Goal: Task Accomplishment & Management: Manage account settings

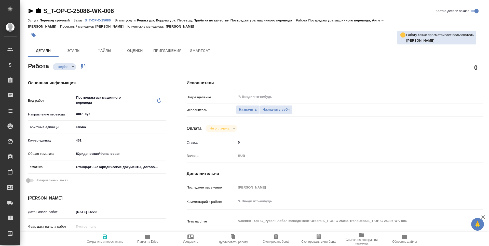
click at [146, 237] on icon "button" at bounding box center [147, 236] width 5 height 4
type textarea "x"
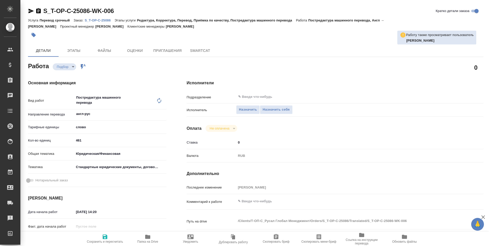
type textarea "x"
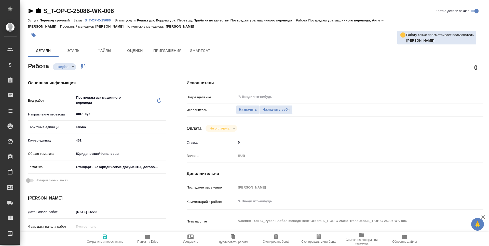
type textarea "x"
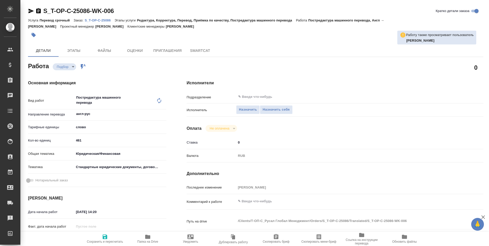
type textarea "x"
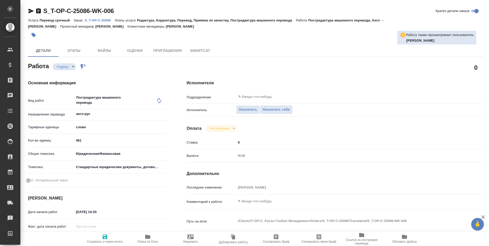
type textarea "x"
click at [273, 111] on span "Назначить себя" at bounding box center [276, 110] width 27 height 6
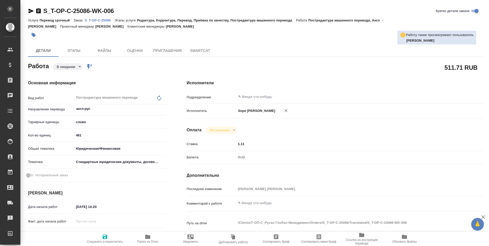
type textarea "x"
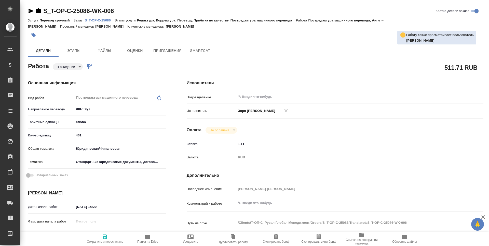
type textarea "x"
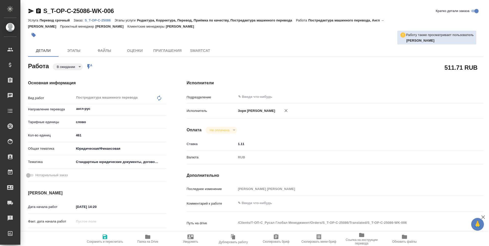
type textarea "x"
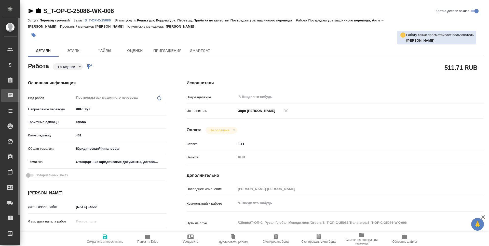
type textarea "x"
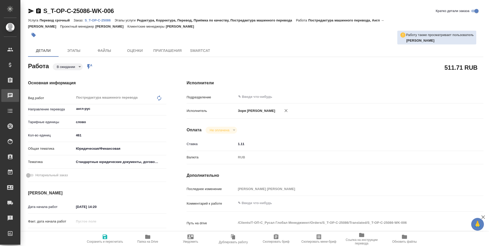
type textarea "x"
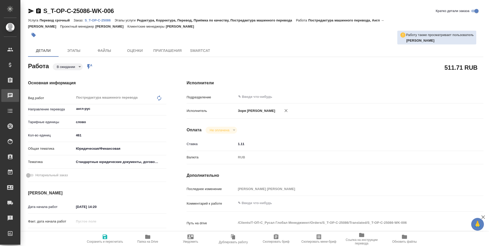
type textarea "x"
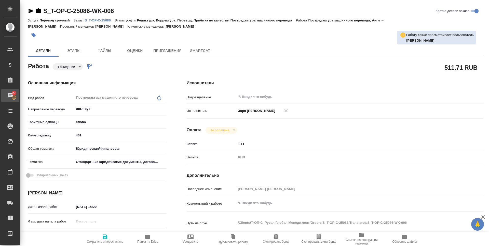
type textarea "x"
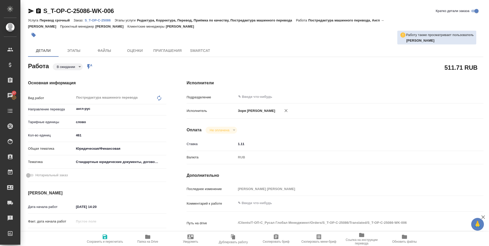
type textarea "x"
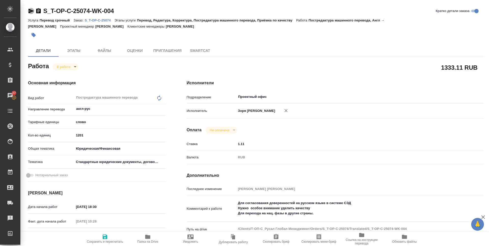
click at [28, 11] on icon "button" at bounding box center [31, 11] width 6 height 6
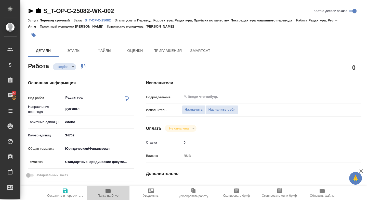
click at [108, 191] on icon "button" at bounding box center [108, 190] width 5 height 4
click at [220, 113] on button "Назначить себя" at bounding box center [222, 109] width 33 height 9
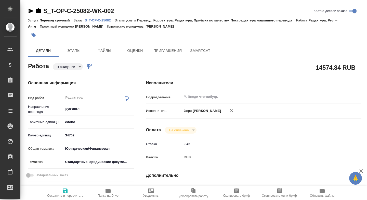
type textarea "x"
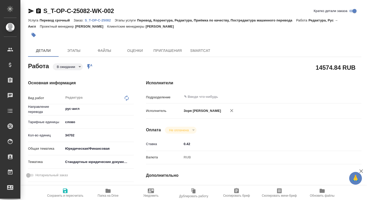
type textarea "x"
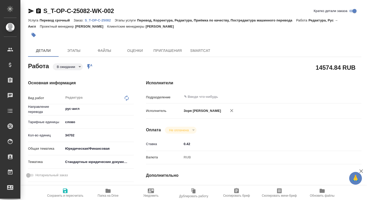
type textarea "x"
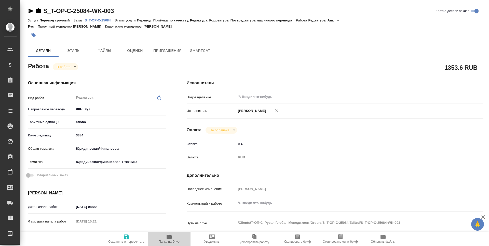
click at [168, 237] on icon "button" at bounding box center [169, 236] width 5 height 4
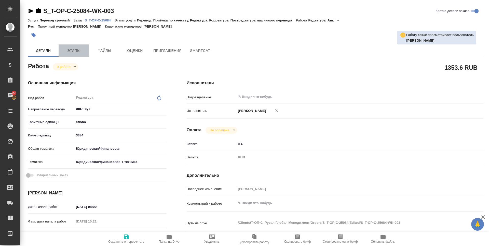
click at [74, 51] on span "Этапы" at bounding box center [74, 50] width 24 height 6
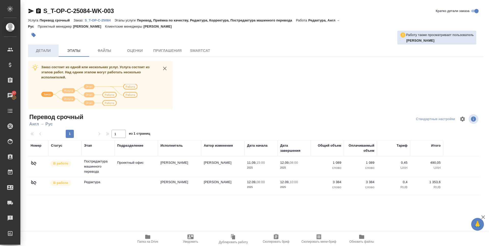
click at [36, 50] on span "Детали" at bounding box center [43, 50] width 24 height 6
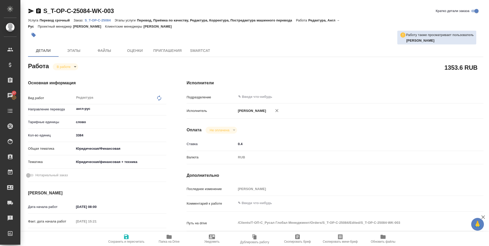
type textarea "x"
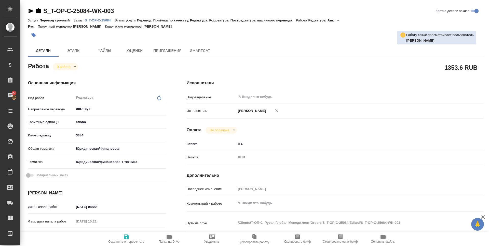
type textarea "x"
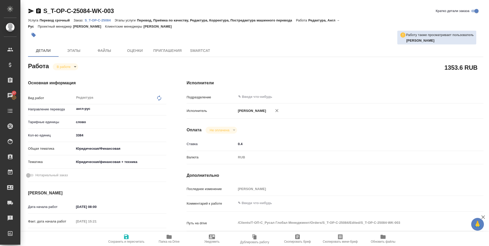
type textarea "x"
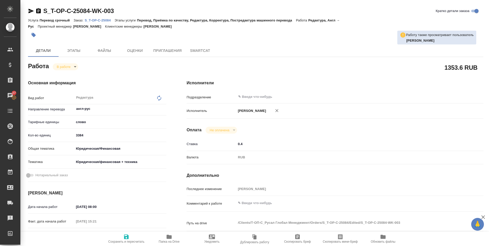
type textarea "x"
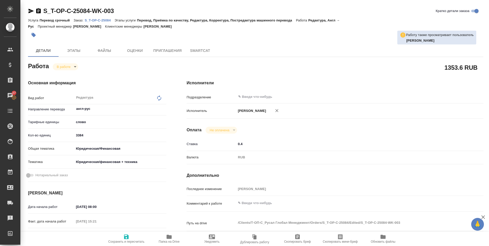
type textarea "x"
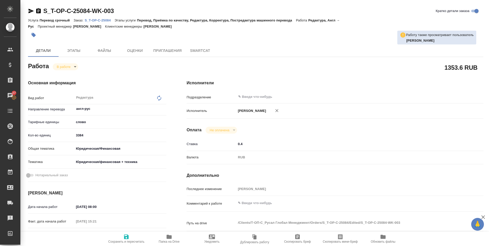
type textarea "x"
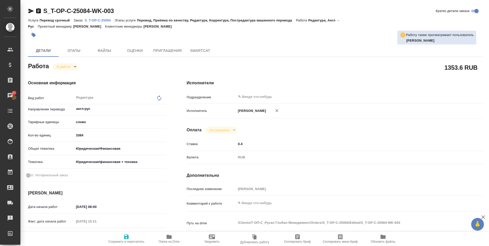
type textarea "x"
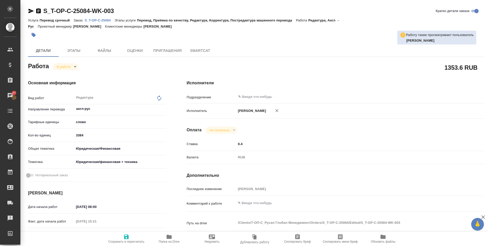
type textarea "x"
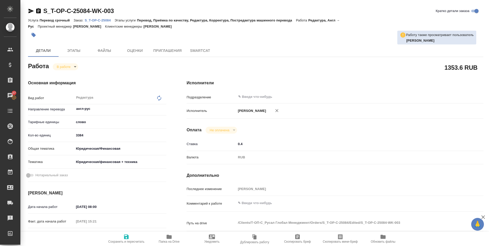
type textarea "x"
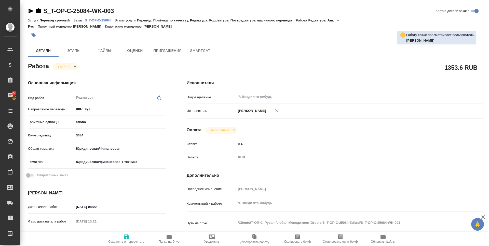
type textarea "x"
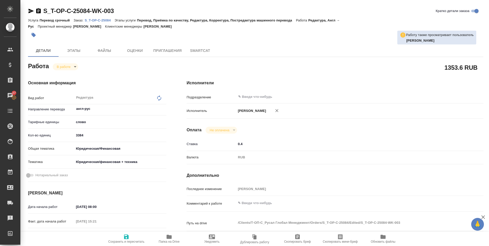
type textarea "x"
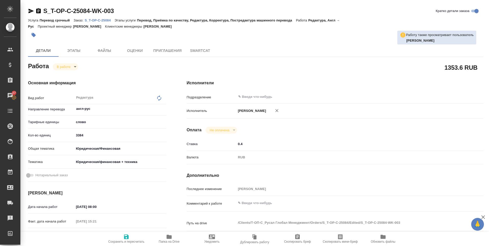
type textarea "x"
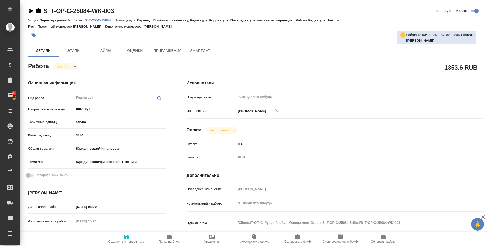
type textarea "x"
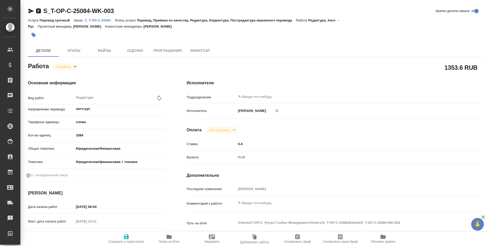
type textarea "x"
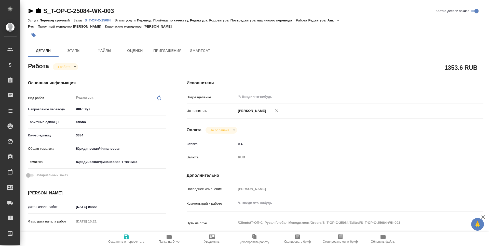
type textarea "x"
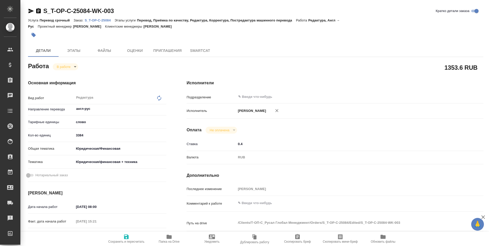
type textarea "x"
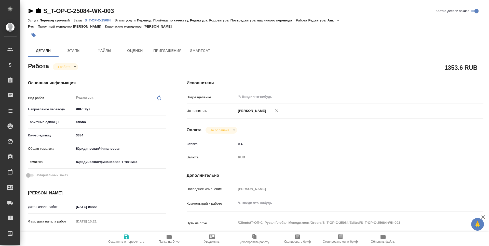
type textarea "x"
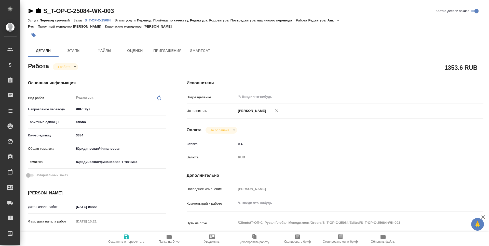
type textarea "x"
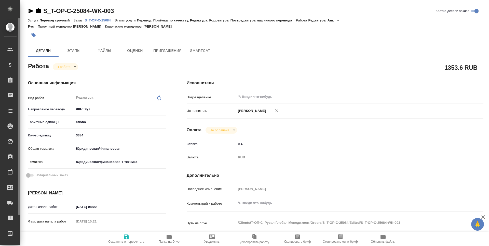
type textarea "x"
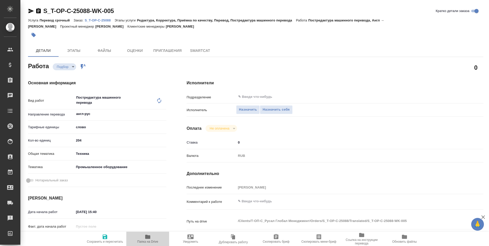
click at [144, 239] on span "Папка на Drive" at bounding box center [148, 238] width 37 height 10
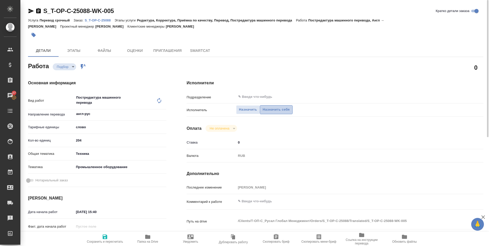
click at [282, 110] on span "Назначить себя" at bounding box center [276, 110] width 27 height 6
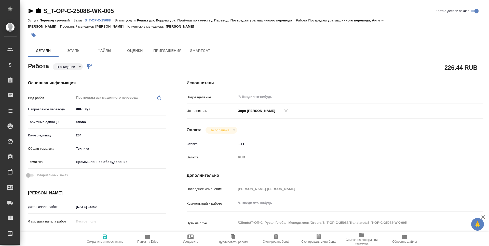
type textarea "x"
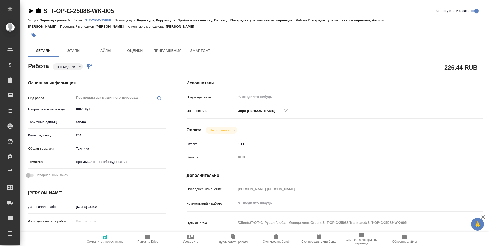
type textarea "x"
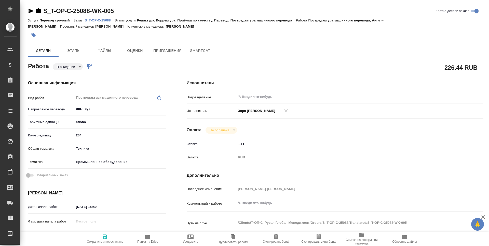
type textarea "x"
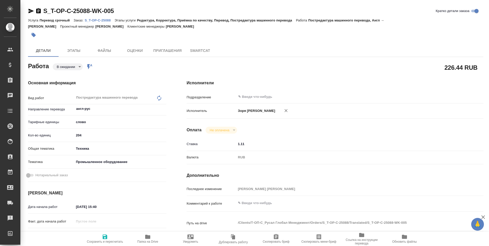
type textarea "x"
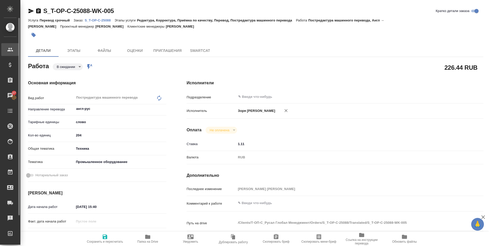
type textarea "x"
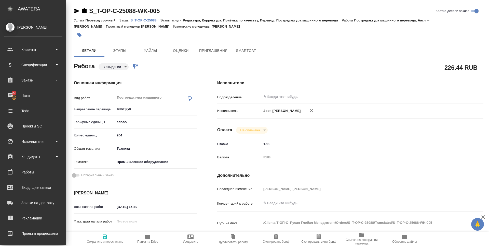
type textarea "x"
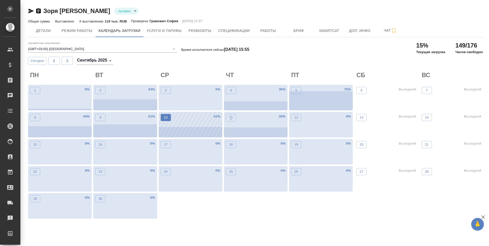
click at [167, 118] on p "10" at bounding box center [166, 117] width 4 height 5
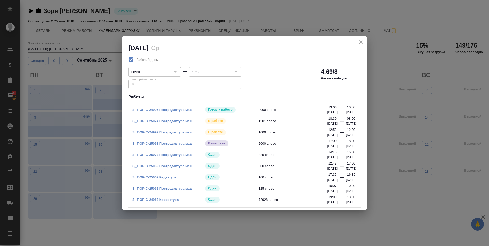
click at [362, 38] on button "close" at bounding box center [361, 42] width 8 height 8
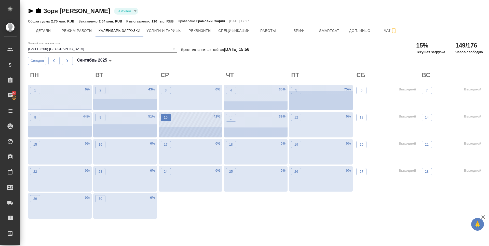
click at [166, 121] on button "10" at bounding box center [166, 117] width 10 height 7
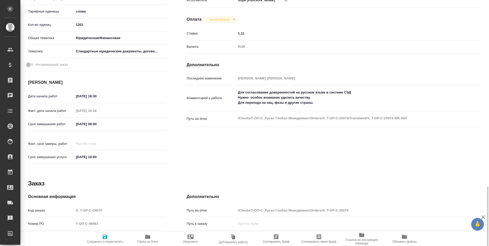
scroll to position [189, 0]
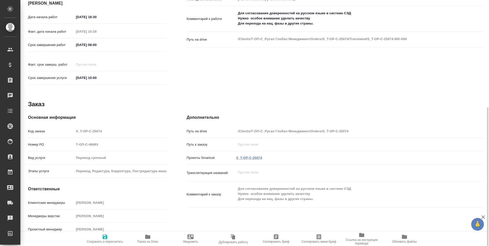
click at [249, 156] on link "S_T-OP-C-25074" at bounding box center [249, 158] width 26 height 4
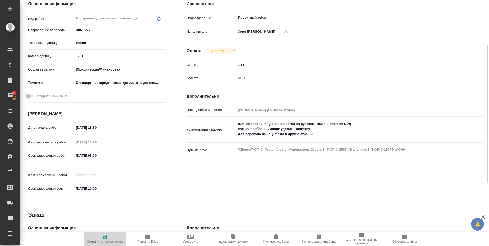
click at [100, 236] on span "Сохранить и пересчитать" at bounding box center [105, 238] width 37 height 10
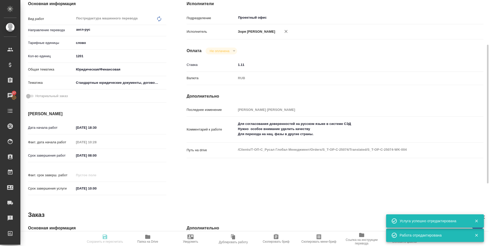
type input "inProgress"
type input "англ-рус"
type input "5a8b1489cc6b4906c91bfd90"
type input "1201"
type input "yr-fn"
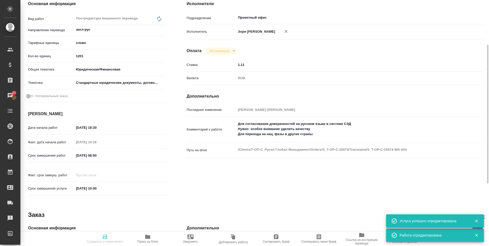
type input "5f647205b73bc97568ca66bf"
type input "[DATE] 18:30"
type input "[DATE] 10:28"
type input "[DATE] 08:00"
type input "[DATE] 10:00"
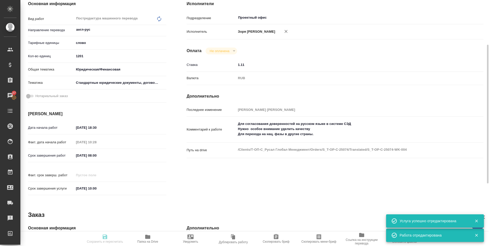
type input "Проектный офис"
type input "notPayed"
type input "1.11"
type input "RUB"
type input "Зоря Татьяна"
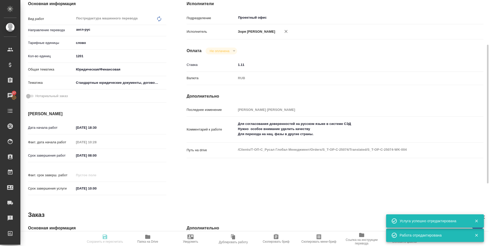
type input "S_T-OP-C-25074"
type input "Т-ОП-С-46693"
type input "Перевод срочный"
type input "Перевод, Редактура, Корректура, Постредактура машинного перевода, Приёмка по ка…"
type input "Меньшикова Александра"
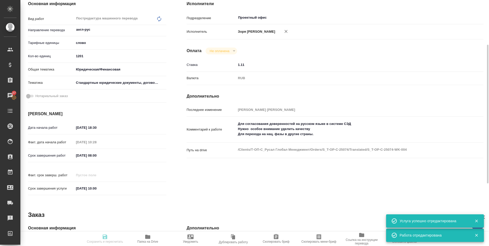
type input "Оксютович Ирина"
type input "/Clients/Т-ОП-С_Русал Глобал Менеджмент/Orders/S_T-OP-C-25074"
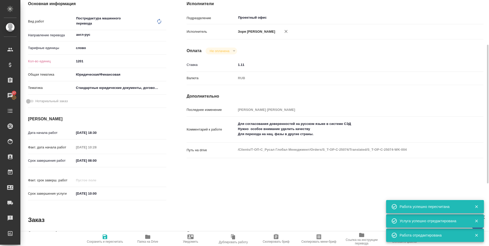
type input "inProgress"
type input "англ-рус"
type input "5a8b1489cc6b4906c91bfd90"
type input "0"
type input "yr-fn"
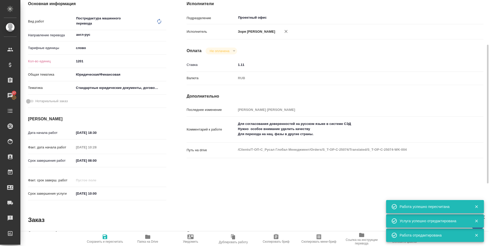
type input "5f647205b73bc97568ca66bf"
type input "10.09.2025 18:30"
type input "11.09.2025 10:28"
type input "12.09.2025 08:00"
type input "12.09.2025 10:00"
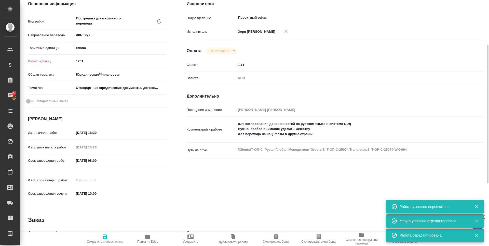
type input "Проектный офис"
type input "notPayed"
type input "1.11"
type input "RUB"
type input "Зоря Татьяна"
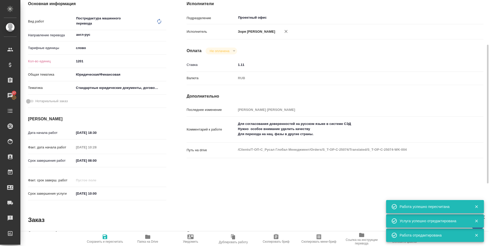
type input "S_T-OP-C-25074"
type input "Т-ОП-С-46693"
type input "Перевод срочный"
type input "Перевод, Редактура, Корректура, Постредактура машинного перевода, Приёмка по ка…"
type input "Меньшикова Александра"
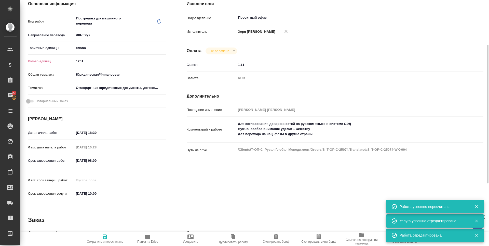
type input "Оксютович Ирина"
type input "/Clients/Т-ОП-С_Русал Глобал Менеджмент/Orders/S_T-OP-C-25074"
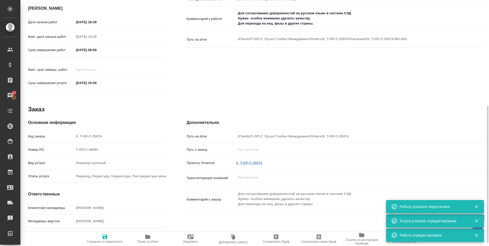
click at [253, 161] on link "S_T-OP-C-25074" at bounding box center [249, 163] width 26 height 4
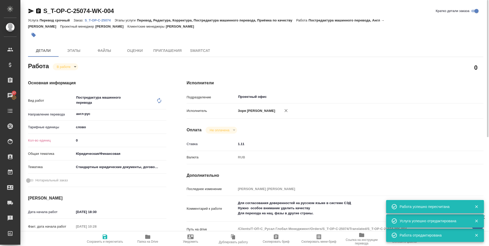
click at [95, 233] on button "Сохранить и пересчитать" at bounding box center [105, 238] width 43 height 14
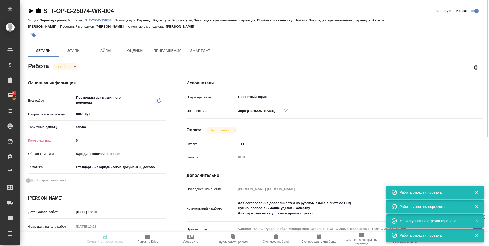
type input "inProgress"
type input "англ-рус"
type input "5a8b1489cc6b4906c91bfd90"
type input "0"
type input "yr-fn"
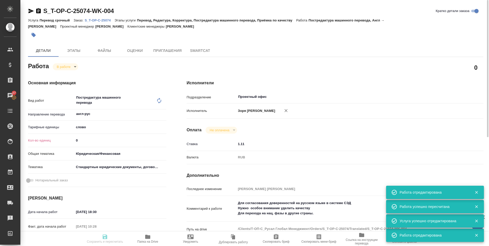
type input "5f647205b73bc97568ca66bf"
type input "10.09.2025 18:30"
type input "11.09.2025 10:28"
type input "12.09.2025 08:00"
type input "12.09.2025 10:00"
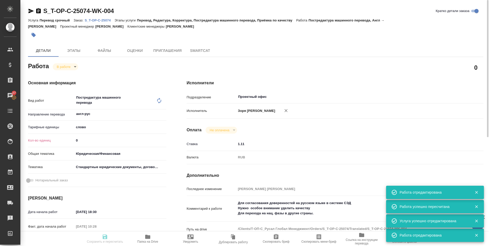
type input "Проектный офис"
type input "notPayed"
type input "1.11"
type input "RUB"
type input "Зоря Татьяна"
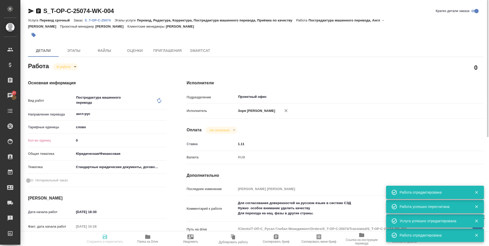
type input "S_T-OP-C-25074"
type input "Т-ОП-С-46693"
type input "Перевод срочный"
type input "Перевод, Редактура, Корректура, Постредактура машинного перевода, Приёмка по ка…"
type input "Меньшикова Александра"
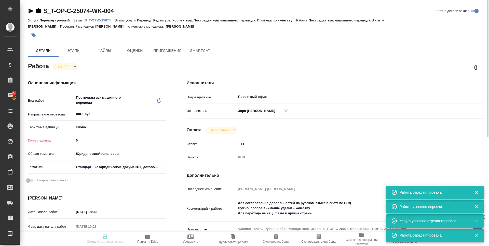
type input "Оксютович Ирина"
type input "/Clients/Т-ОП-С_Русал Глобал Менеджмент/Orders/S_T-OP-C-25074"
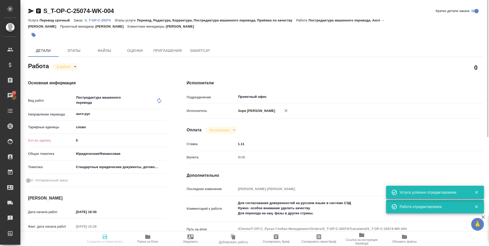
type input "inProgress"
type input "англ-рус"
type input "5a8b1489cc6b4906c91bfd90"
type input "901.61"
type input "yr-fn"
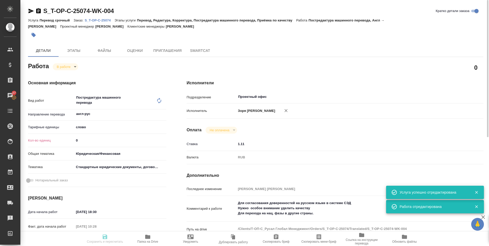
type input "5f647205b73bc97568ca66bf"
type input "10.09.2025 18:30"
type input "11.09.2025 10:28"
type input "12.09.2025 08:00"
type input "12.09.2025 10:00"
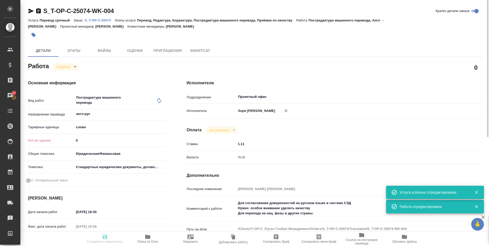
type input "Проектный офис"
type input "notPayed"
type input "1.11"
type input "RUB"
type input "Зоря Татьяна"
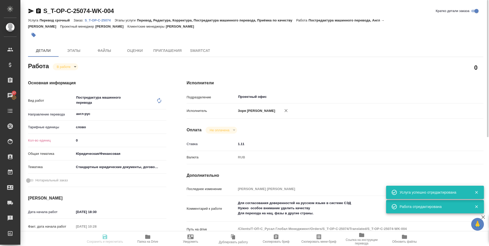
type input "S_T-OP-C-25074"
type input "Т-ОП-С-46693"
type input "Перевод срочный"
type input "Перевод, Редактура, Корректура, Постредактура машинного перевода, Приёмка по ка…"
type input "Меньшикова Александра"
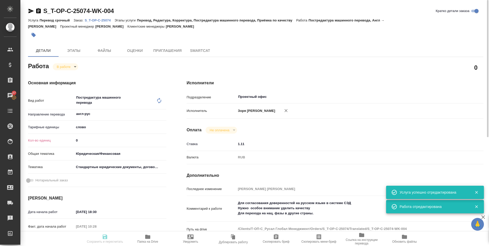
type input "Оксютович Ирина"
type input "/Clients/Т-ОП-С_Русал Глобал Менеджмент/Orders/S_T-OP-C-25074"
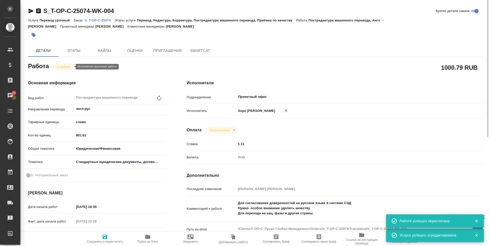
click at [65, 66] on body "🙏 .cls-1 fill:#fff; AWATERA Zoria Tatiana Клиенты Спецификации Заказы 27 Чаты T…" at bounding box center [244, 123] width 489 height 246
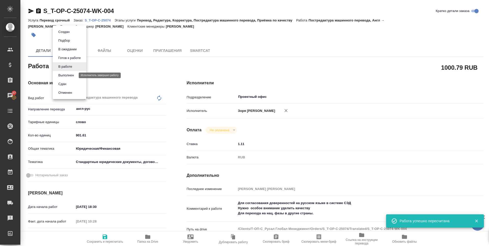
click at [67, 75] on button "Выполнен" at bounding box center [66, 75] width 19 height 6
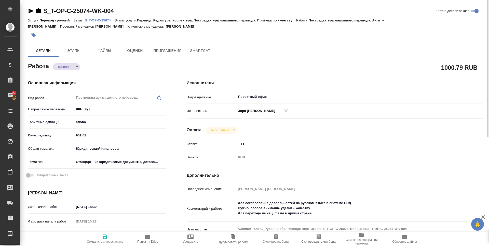
type textarea "x"
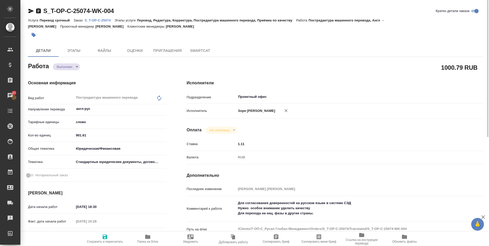
type textarea "x"
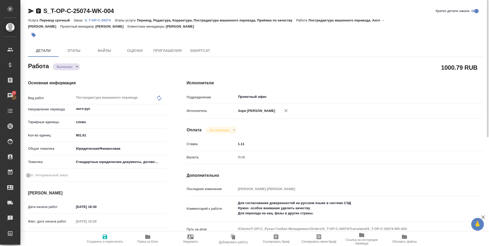
type textarea "x"
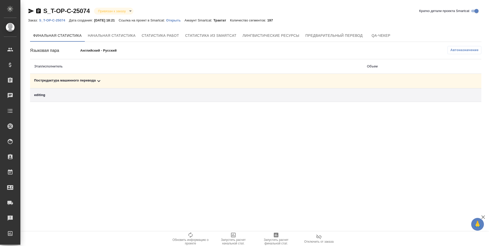
click at [83, 78] on div "Постредактура машинного перевода" at bounding box center [196, 81] width 325 height 6
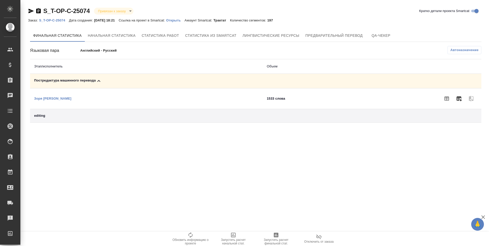
click at [462, 100] on icon "button" at bounding box center [459, 98] width 5 height 5
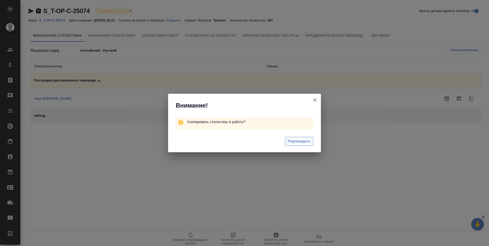
click at [303, 139] on span "Подтвердить" at bounding box center [299, 141] width 23 height 6
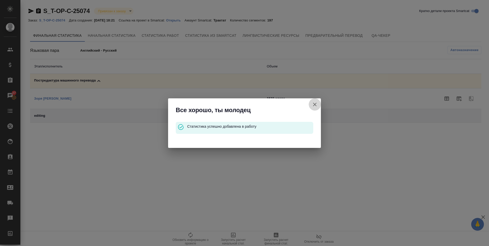
click at [316, 101] on icon "button" at bounding box center [315, 104] width 6 height 6
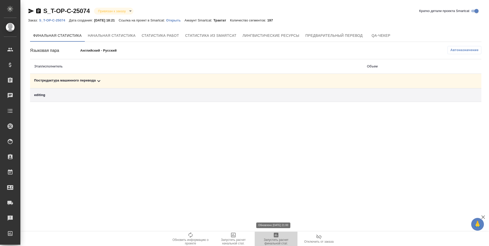
click at [281, 237] on span "Запустить расчет финальной стат." at bounding box center [276, 237] width 37 height 13
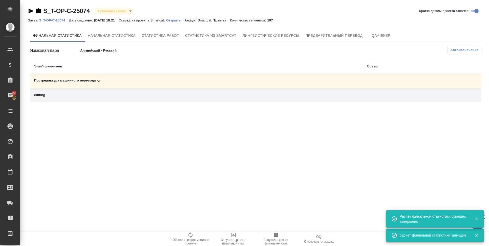
click at [51, 80] on div "Постредактура машинного перевода" at bounding box center [196, 81] width 325 height 6
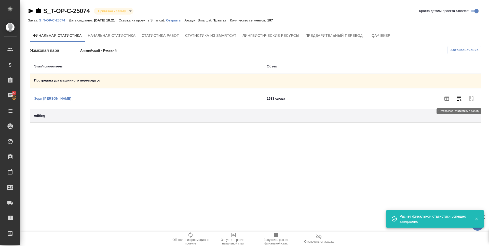
click at [456, 97] on icon "button" at bounding box center [459, 98] width 6 height 6
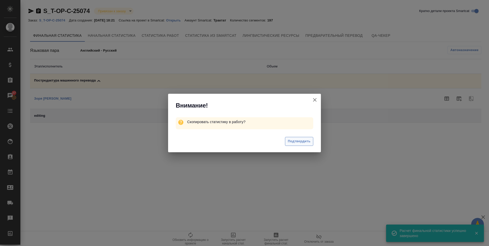
click at [301, 141] on span "Подтвердить" at bounding box center [299, 141] width 23 height 6
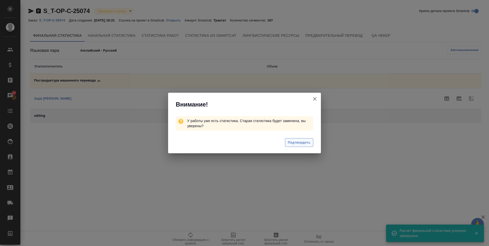
click at [301, 141] on span "Подтвердить" at bounding box center [299, 142] width 23 height 6
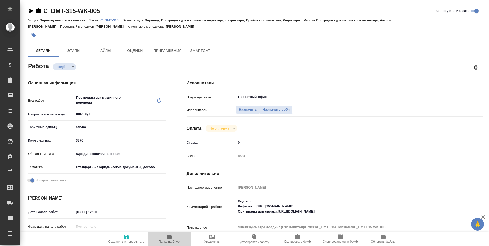
click at [166, 239] on span "Папка на Drive" at bounding box center [169, 241] width 21 height 4
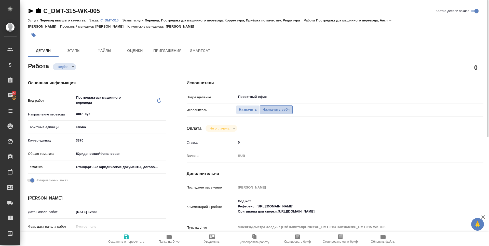
click at [281, 110] on span "Назначить себя" at bounding box center [276, 110] width 27 height 6
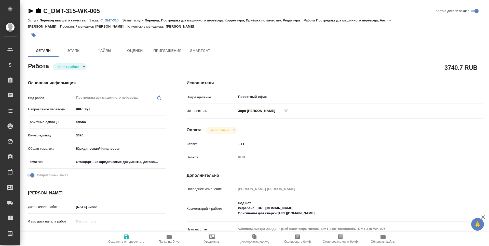
type textarea "x"
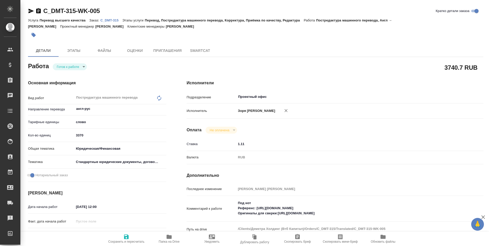
type textarea "x"
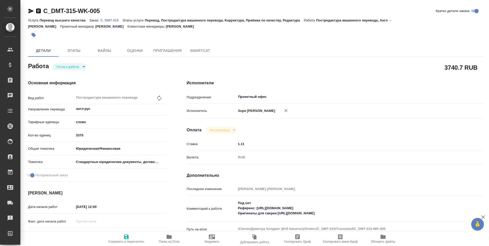
type textarea "x"
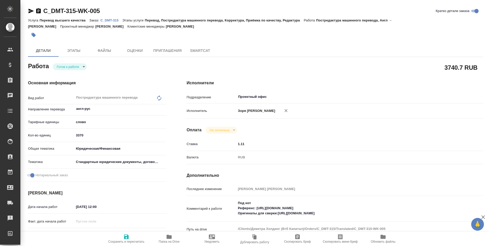
type textarea "x"
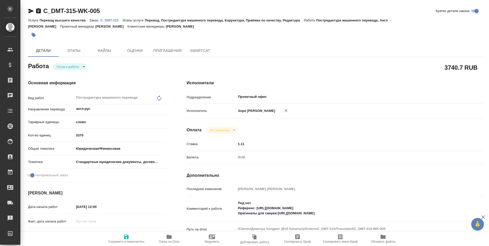
type textarea "x"
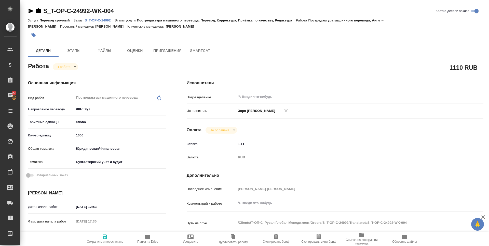
scroll to position [110, 0]
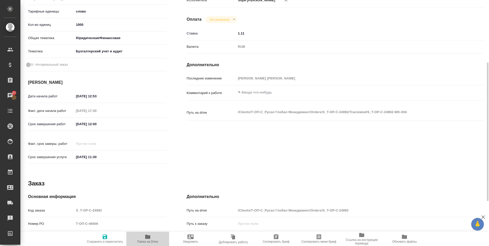
click at [147, 238] on icon "button" at bounding box center [147, 236] width 5 height 4
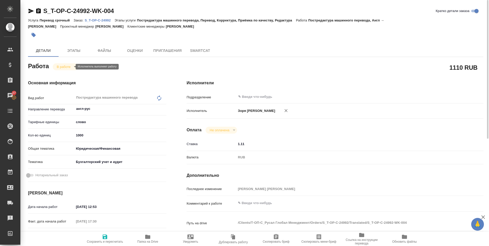
click at [63, 67] on body "🙏 .cls-1 fill:#fff; AWATERA [PERSON_NAME] Спецификации Заказы 27 Чаты Todo Прое…" at bounding box center [244, 123] width 489 height 246
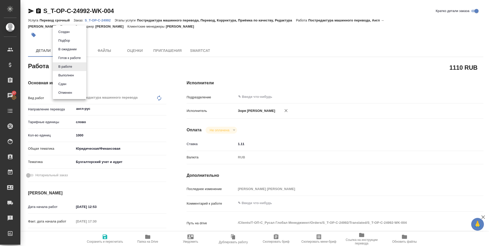
click at [122, 61] on div at bounding box center [244, 123] width 489 height 246
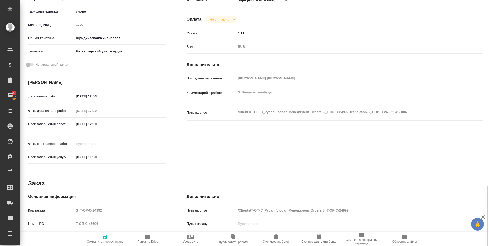
scroll to position [189, 0]
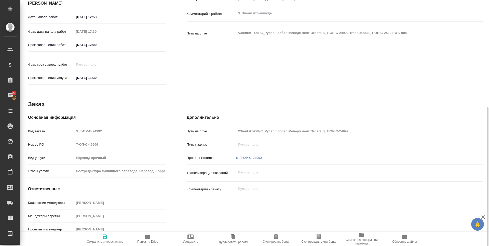
click at [260, 154] on div "S_T-OP-C-24992" at bounding box center [249, 157] width 28 height 7
click at [259, 155] on p "S_T-OP-C-24992" at bounding box center [249, 157] width 26 height 5
click at [258, 156] on link "S_T-OP-C-24992" at bounding box center [249, 158] width 26 height 4
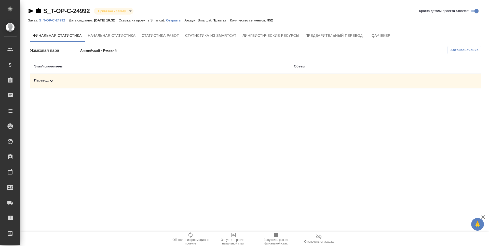
click at [51, 80] on icon at bounding box center [52, 81] width 6 height 6
click at [276, 240] on span "Запустить расчет финальной стат." at bounding box center [276, 241] width 37 height 7
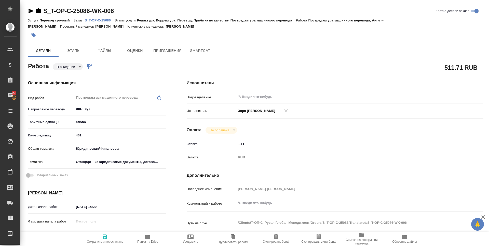
click at [66, 67] on body "🙏 .cls-1 fill:#fff; AWATERA Zoria Tatiana Клиенты Спецификации Заказы 27 Чаты T…" at bounding box center [244, 123] width 489 height 246
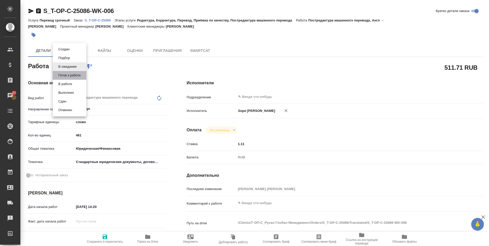
click at [65, 72] on li "Готов к работе" at bounding box center [70, 75] width 34 height 9
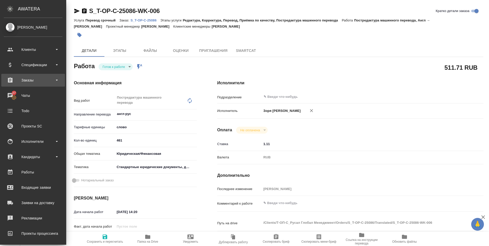
type textarea "x"
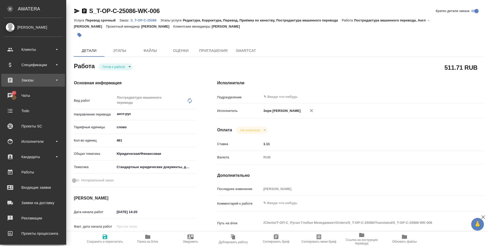
type textarea "x"
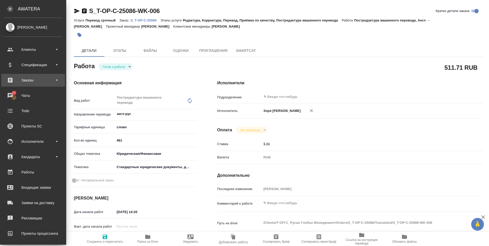
type textarea "x"
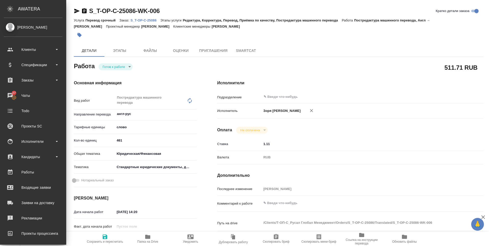
type textarea "x"
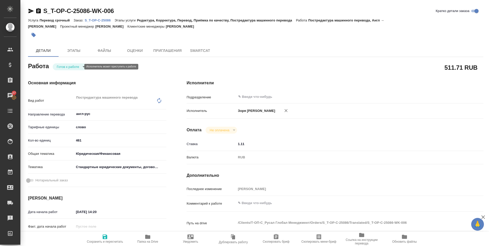
click at [80, 67] on body "🙏 .cls-1 fill:#fff; AWATERA Zoria Tatiana Клиенты Спецификации Заказы 27 Чаты T…" at bounding box center [244, 123] width 489 height 246
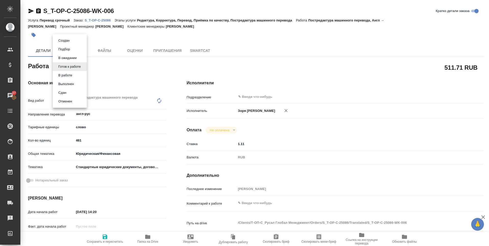
click at [75, 76] on li "В работе" at bounding box center [70, 75] width 34 height 9
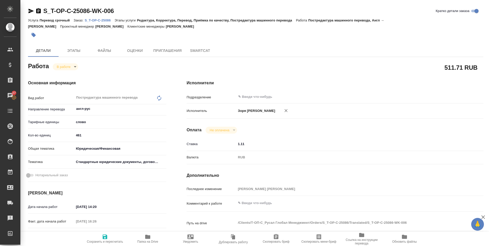
type textarea "x"
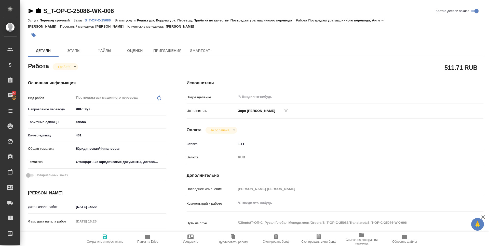
type textarea "x"
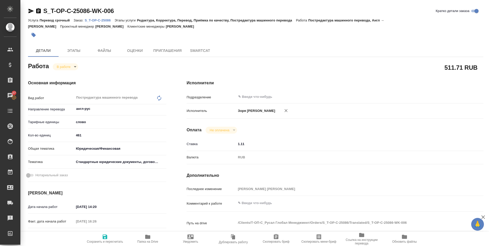
type textarea "x"
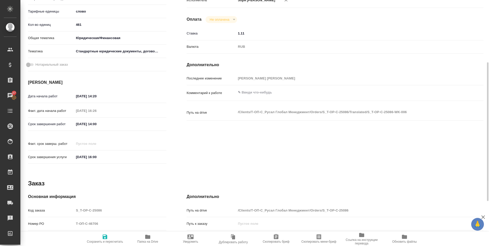
scroll to position [197, 0]
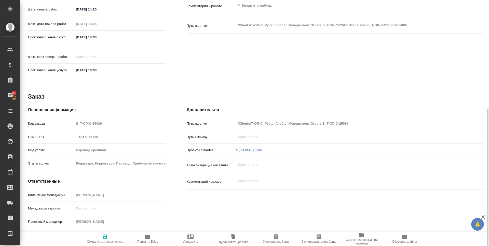
click at [249, 148] on div "S_T-OP-C-25086" at bounding box center [249, 149] width 28 height 7
click at [249, 147] on p "S_T-OP-C-25086" at bounding box center [249, 149] width 26 height 5
click at [248, 146] on div "S_T-OP-C-25086" at bounding box center [249, 149] width 28 height 7
click at [248, 147] on p "S_T-OP-C-25086" at bounding box center [249, 149] width 26 height 5
click at [248, 148] on link "S_T-OP-C-25086" at bounding box center [249, 150] width 26 height 4
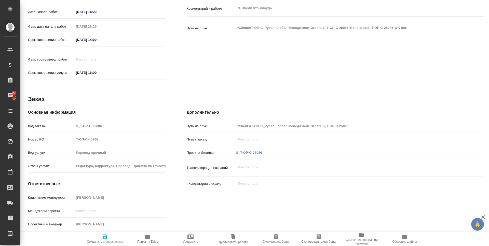
scroll to position [0, 0]
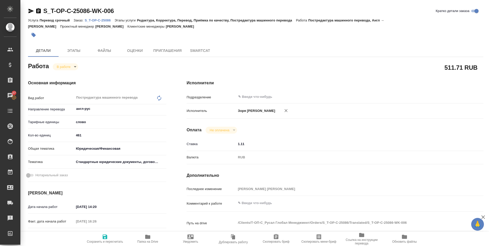
click at [31, 10] on icon "button" at bounding box center [31, 11] width 5 height 5
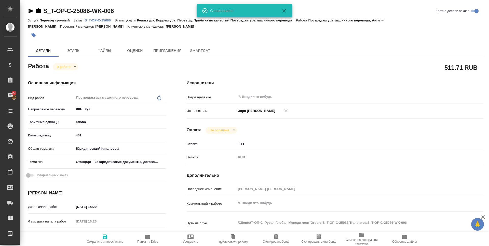
click at [65, 66] on body "🙏 .cls-1 fill:#fff; AWATERA Zoria Tatiana Клиенты Спецификации Заказы 27 Чаты T…" at bounding box center [244, 123] width 489 height 246
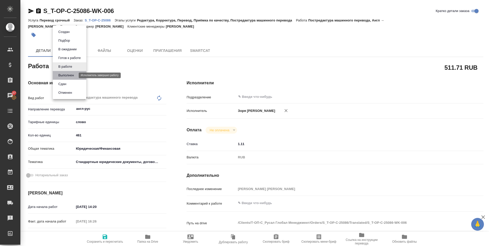
click at [62, 76] on button "Выполнен" at bounding box center [66, 75] width 19 height 6
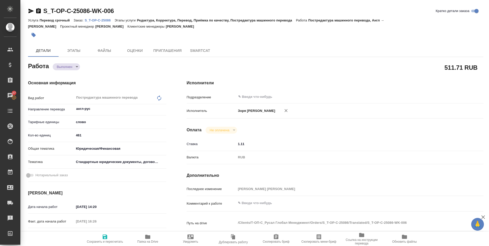
type textarea "x"
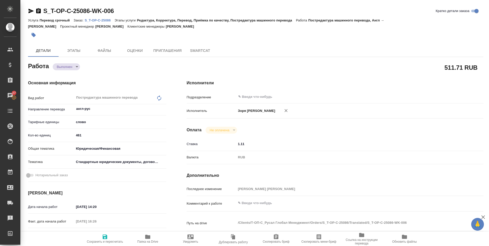
type textarea "x"
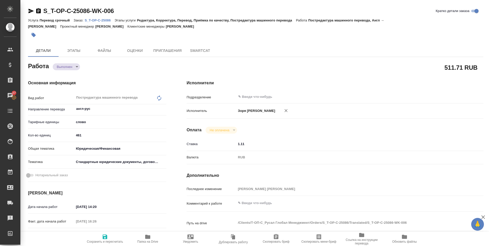
type textarea "x"
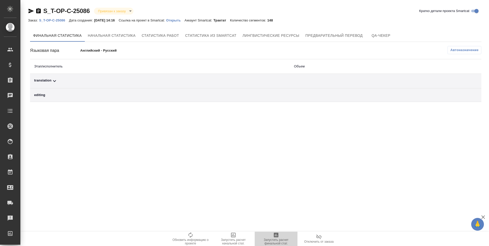
click at [280, 238] on span "Запустить расчет финальной стат." at bounding box center [276, 241] width 37 height 7
click at [47, 83] on div "translation" at bounding box center [160, 81] width 252 height 6
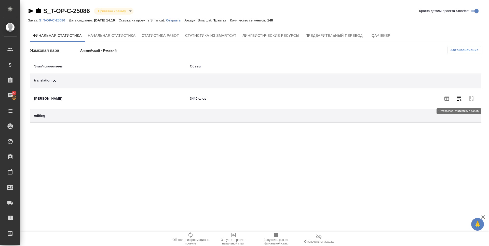
click at [459, 97] on icon "button" at bounding box center [459, 98] width 5 height 5
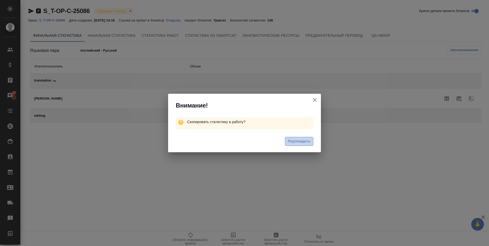
click at [290, 140] on span "Подтвердить" at bounding box center [299, 141] width 23 height 6
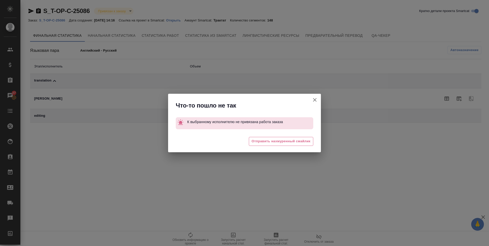
click at [290, 140] on span "Отправить нахмуренный смайлик" at bounding box center [281, 141] width 59 height 6
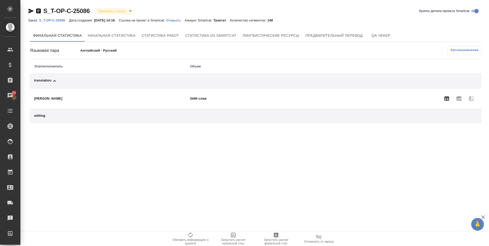
click at [448, 99] on icon "button" at bounding box center [447, 98] width 6 height 6
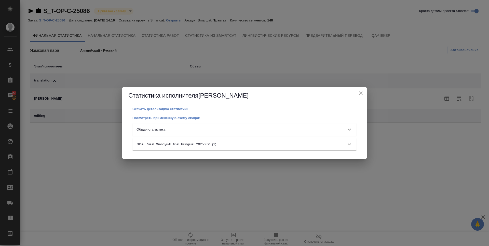
click at [311, 133] on div "Общая статистика" at bounding box center [245, 129] width 224 height 12
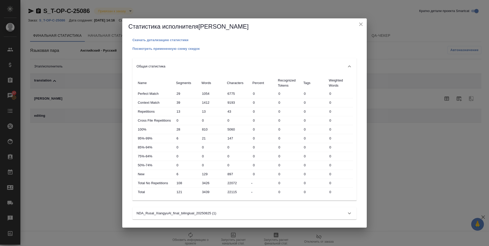
click at [360, 25] on icon "close" at bounding box center [361, 24] width 4 height 4
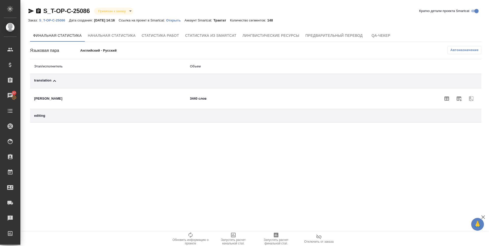
click at [275, 240] on span "Запустить расчет финальной стат." at bounding box center [276, 241] width 37 height 7
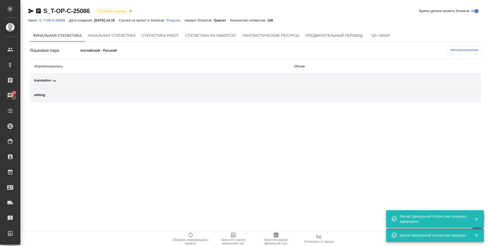
click at [41, 82] on div "translation" at bounding box center [160, 81] width 252 height 6
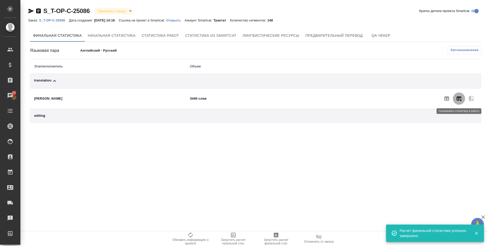
click at [461, 98] on icon "button" at bounding box center [459, 98] width 6 height 6
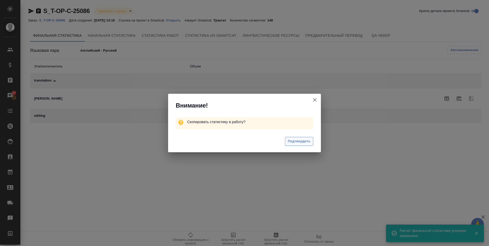
click at [291, 140] on span "Подтвердить" at bounding box center [299, 141] width 23 height 6
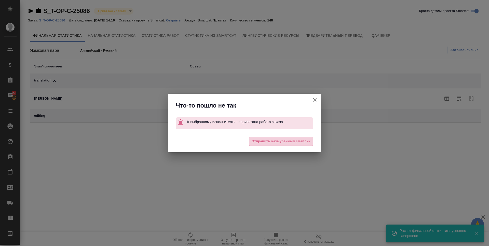
click at [291, 140] on span "Отправить нахмуренный смайлик" at bounding box center [281, 141] width 59 height 6
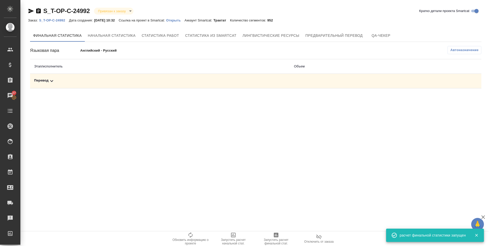
click at [44, 82] on div "Перевод" at bounding box center [160, 81] width 252 height 6
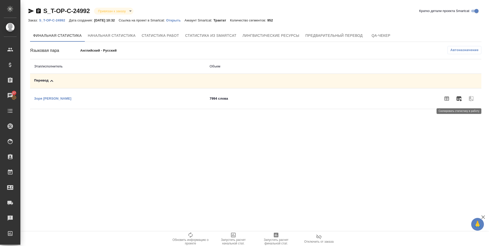
click at [460, 99] on icon "button" at bounding box center [459, 98] width 6 height 6
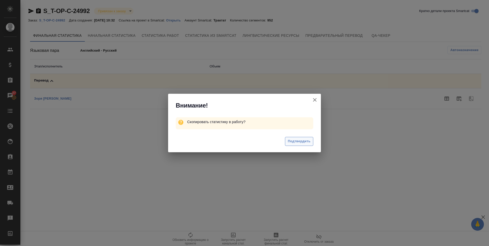
click at [298, 139] on span "Подтвердить" at bounding box center [299, 141] width 23 height 6
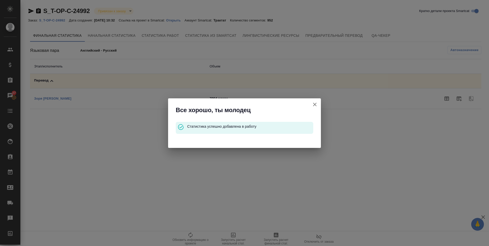
click at [314, 104] on icon "button" at bounding box center [315, 104] width 6 height 6
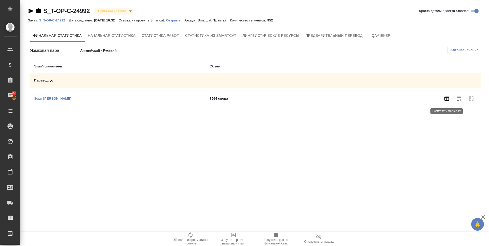
click at [448, 100] on icon "button" at bounding box center [447, 98] width 6 height 6
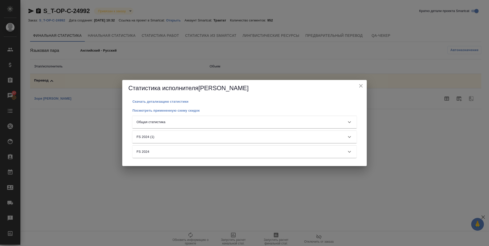
click at [185, 119] on div "Общая статистика" at bounding box center [245, 122] width 224 height 12
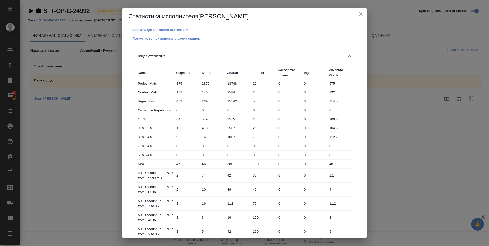
scroll to position [121, 0]
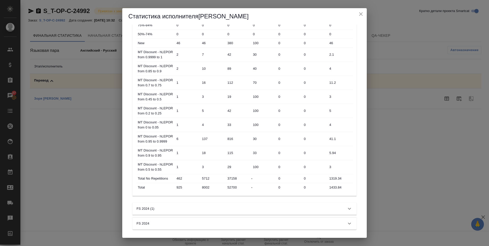
click at [360, 16] on icon "close" at bounding box center [361, 14] width 6 height 6
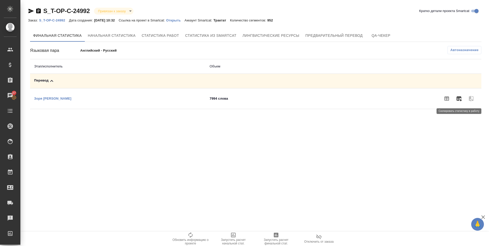
click at [463, 99] on button "button" at bounding box center [459, 98] width 12 height 12
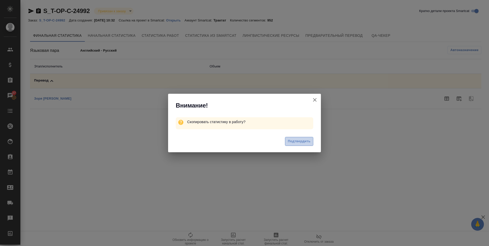
click at [302, 141] on span "Подтвердить" at bounding box center [299, 141] width 23 height 6
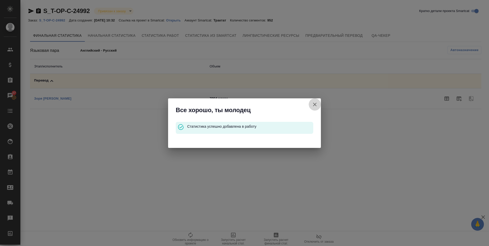
click at [316, 105] on icon "button" at bounding box center [315, 104] width 6 height 6
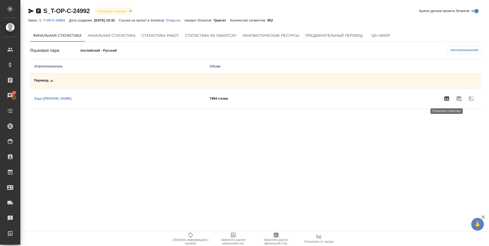
click at [443, 101] on button "button" at bounding box center [447, 98] width 12 height 12
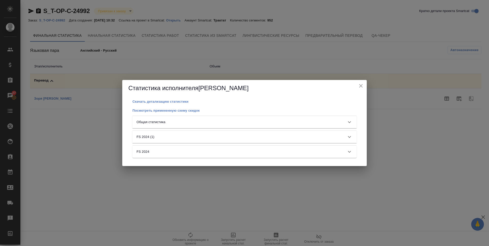
click at [210, 119] on div "Общая статистика" at bounding box center [245, 122] width 224 height 12
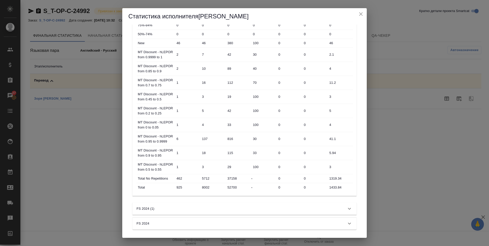
scroll to position [0, 0]
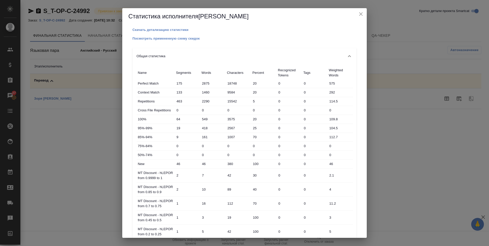
click at [362, 13] on icon "close" at bounding box center [361, 14] width 4 height 4
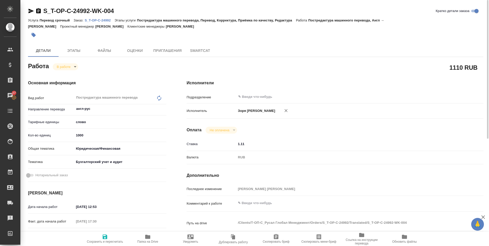
click at [105, 239] on span "Сохранить и пересчитать" at bounding box center [105, 241] width 36 height 4
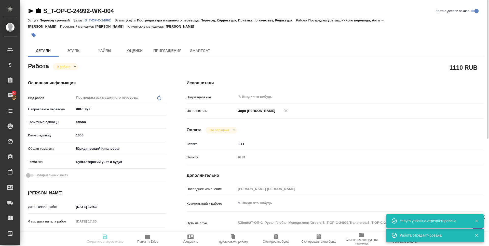
type input "inProgress"
type input "англ-рус"
type input "5a8b1489cc6b4906c91bfd90"
type input "1000"
type input "yr-fn"
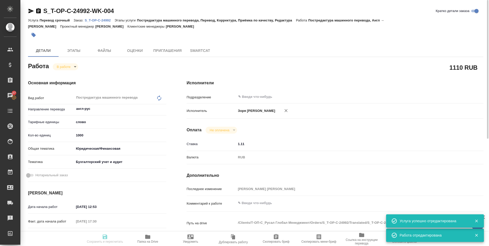
type input "6149848a2b7be24903fd7a88"
type input "[DATE] 12:53"
type input "[DATE] 17:30"
type input "[DATE] 12:00"
type input "[DATE] 11:30"
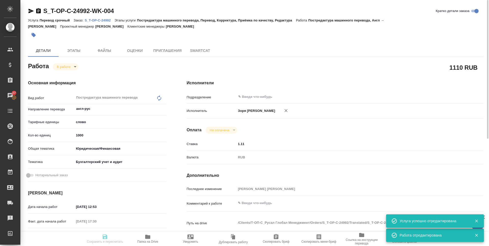
type input "notPayed"
type input "1.11"
type input "RUB"
type input "[PERSON_NAME] [PERSON_NAME]"
type input "S_T-OP-C-24992"
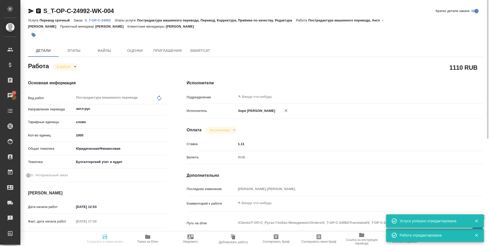
type input "Т-ОП-С-46606"
type input "Перевод срочный"
type input "Постредактура машинного перевода, Перевод, Корректура, Приёмка по качеству, Ред…"
type input "[PERSON_NAME]"
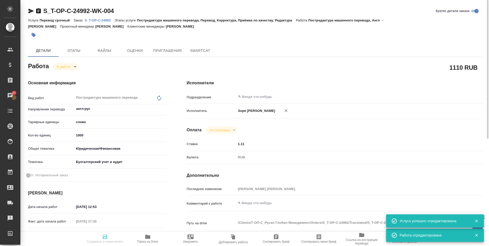
type input "/Clients/Т-ОП-С_Русал Глобал Менеджмент/Orders/S_T-OP-C-24992"
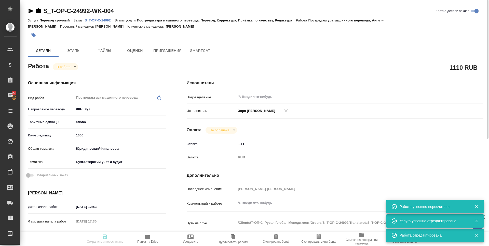
type input "inProgress"
type input "англ-рус"
type input "5a8b1489cc6b4906c91bfd90"
type input "1000"
type input "yr-fn"
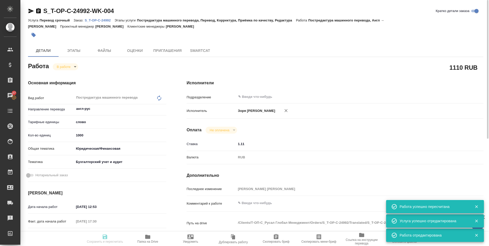
type input "6149848a2b7be24903fd7a88"
type input "[DATE] 12:53"
type input "[DATE] 17:30"
type input "[DATE] 12:00"
type input "[DATE] 11:30"
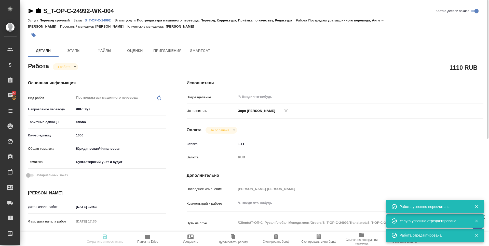
type input "notPayed"
type input "1.11"
type input "RUB"
type input "[PERSON_NAME] [PERSON_NAME]"
type input "S_T-OP-C-24992"
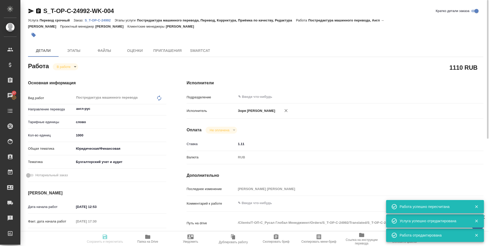
type input "Т-ОП-С-46606"
type input "Перевод срочный"
type input "Постредактура машинного перевода, Перевод, Корректура, Приёмка по качеству, Ред…"
type input "[PERSON_NAME]"
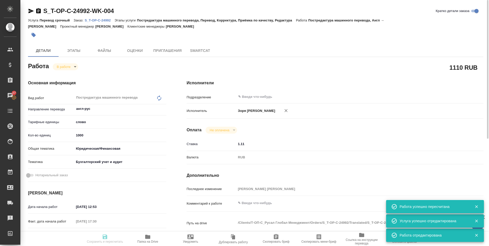
type input "/Clients/Т-ОП-С_Русал Глобал Менеджмент/Orders/S_T-OP-C-24992"
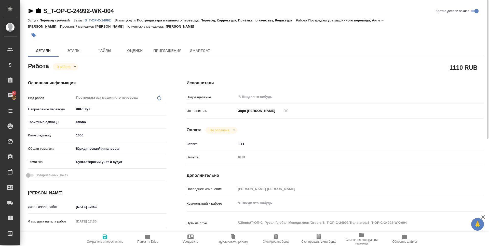
click at [110, 238] on span "Сохранить и пересчитать" at bounding box center [105, 238] width 37 height 10
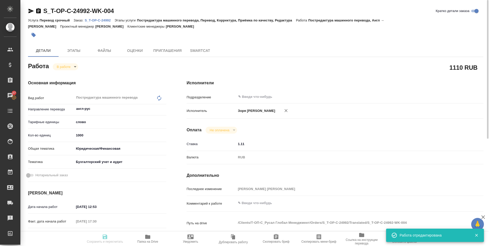
type input "inProgress"
type input "англ-рус"
type input "5a8b1489cc6b4906c91bfd90"
type input "1000"
type input "yr-fn"
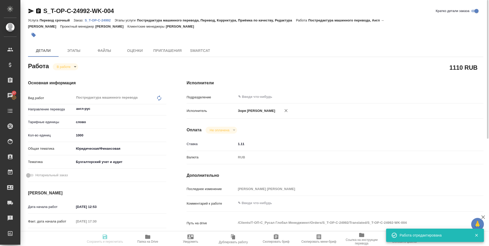
type input "6149848a2b7be24903fd7a88"
type input "[DATE] 12:53"
type input "[DATE] 17:30"
type input "[DATE] 12:00"
type input "[DATE] 11:30"
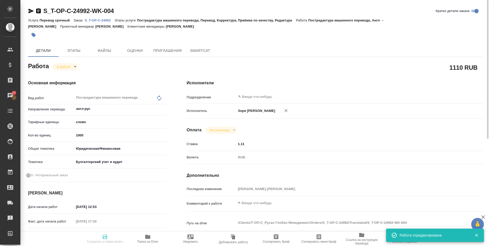
type input "notPayed"
type input "1.11"
type input "RUB"
type input "[PERSON_NAME] [PERSON_NAME]"
type input "S_T-OP-C-24992"
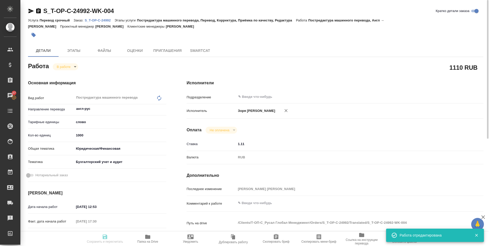
type input "Т-ОП-С-46606"
type input "Перевод срочный"
type input "Постредактура машинного перевода, Перевод, Корректура, Приёмка по качеству, Ред…"
type input "[PERSON_NAME]"
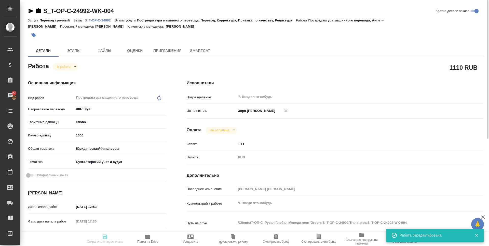
type input "/Clients/Т-ОП-С_Русал Глобал Менеджмент/Orders/S_T-OP-C-24992"
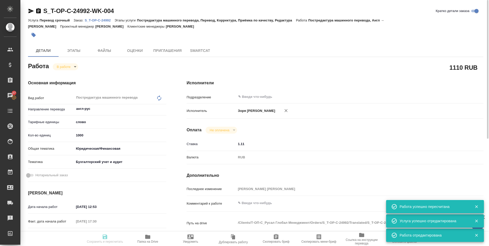
type input "inProgress"
type input "англ-рус"
type input "5a8b1489cc6b4906c91bfd90"
type input "1000"
type input "yr-fn"
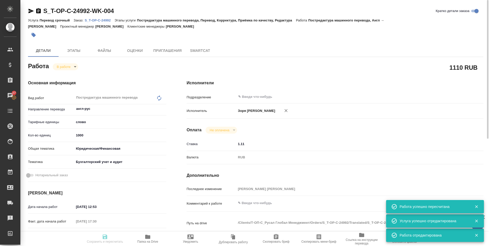
type input "6149848a2b7be24903fd7a88"
type input "[DATE] 12:53"
type input "[DATE] 17:30"
type input "[DATE] 12:00"
type input "[DATE] 11:30"
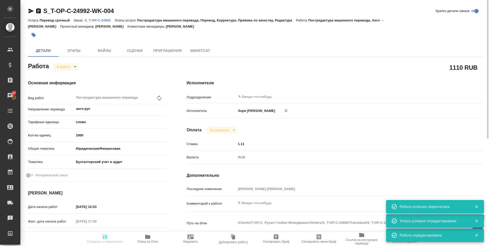
type input "notPayed"
type input "1.11"
type input "RUB"
type input "[PERSON_NAME] [PERSON_NAME]"
type input "S_T-OP-C-24992"
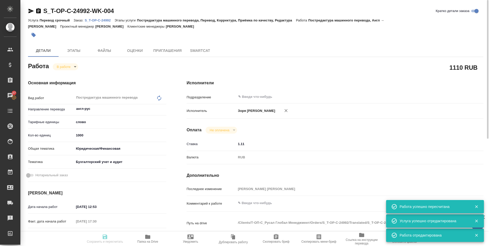
type input "Т-ОП-С-46606"
type input "Перевод срочный"
type input "Постредактура машинного перевода, Перевод, Корректура, Приёмка по качеству, Ред…"
type input "[PERSON_NAME]"
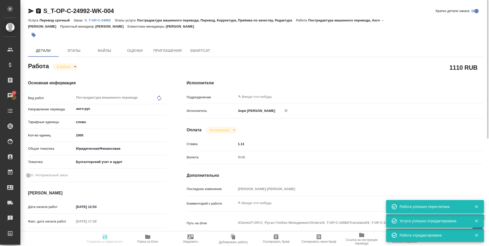
type input "/Clients/Т-ОП-С_Русал Глобал Менеджмент/Orders/S_T-OP-C-24992"
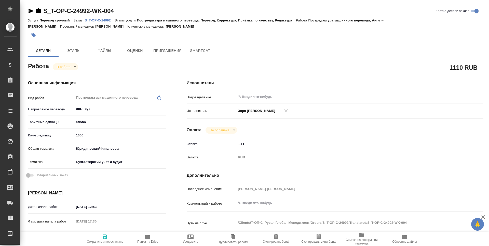
type textarea "x"
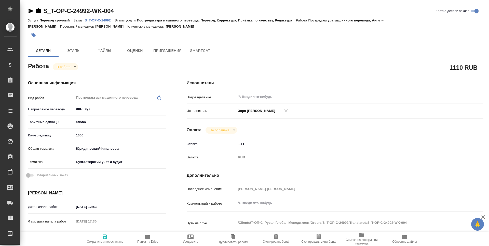
type textarea "x"
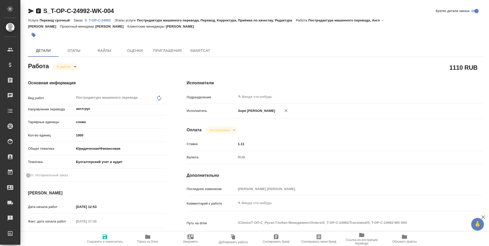
click at [110, 233] on button "Сохранить и пересчитать" at bounding box center [105, 238] width 43 height 14
type textarea "x"
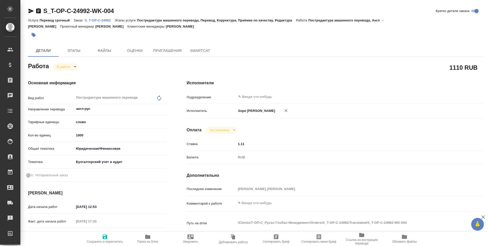
type textarea "x"
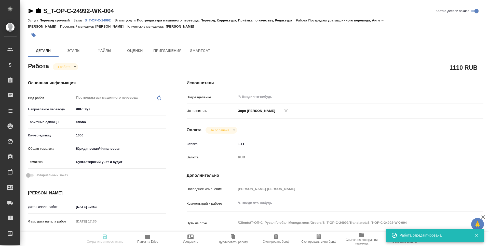
type textarea "x"
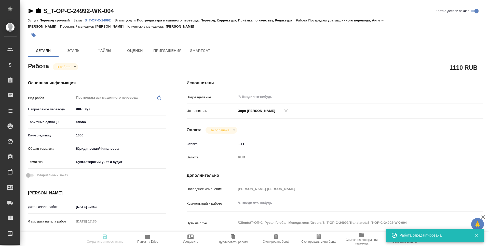
type input "inProgress"
type textarea "Постредактура машинного перевода"
type textarea "x"
type input "англ-рус"
type input "5a8b1489cc6b4906c91bfd90"
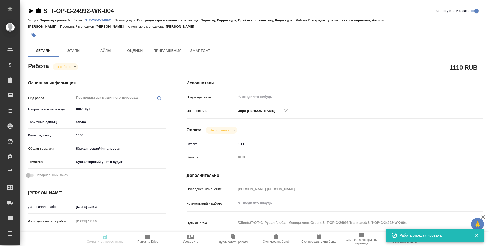
type input "1000"
type input "yr-fn"
type input "6149848a2b7be24903fd7a88"
type input "01.09.2025 12:53"
type input "10.09.2025 17:30"
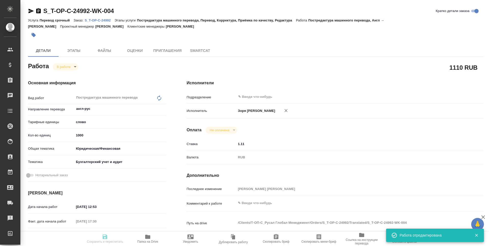
type input "12.10.2025 12:00"
type input "13.10.2025 11:30"
type input "notPayed"
type input "1.11"
type input "RUB"
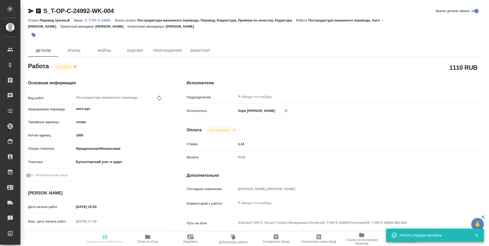
type input "Зоря Татьяна"
type textarea "x"
type textarea "/Clients/Т-ОП-С_Русал Глобал Менеджмент/Orders/S_T-OP-C-24992/Translated/S_T-OP…"
type textarea "x"
type input "S_T-OP-C-24992"
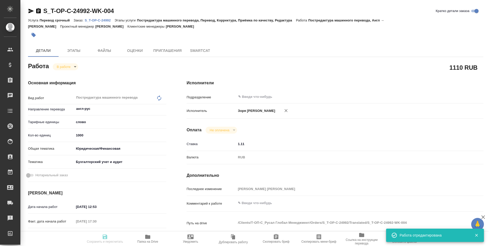
type input "Т-ОП-С-46606"
type input "Перевод срочный"
type input "Постредактура машинного перевода, Перевод, Корректура, Приёмка по качеству, Ред…"
type input "Горленко Юлия"
type input "[PERSON_NAME]"
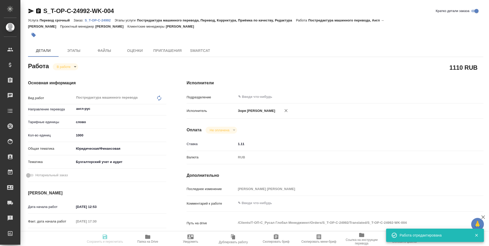
type input "/Clients/Т-ОП-С_Русал Глобал Менеджмент/Orders/S_T-OP-C-24992"
type textarea "x"
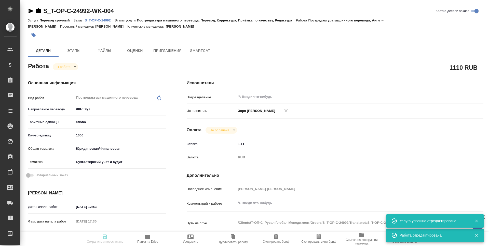
type textarea "x"
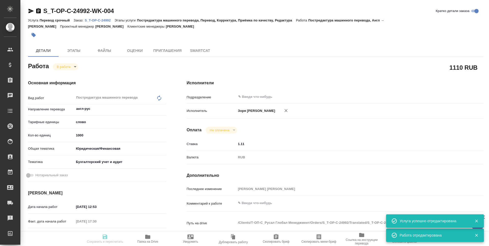
type textarea "x"
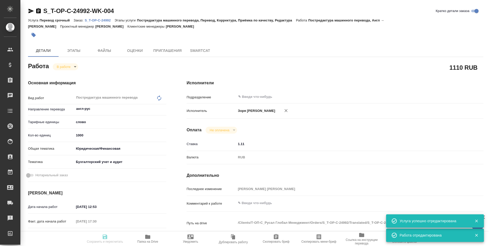
type textarea "x"
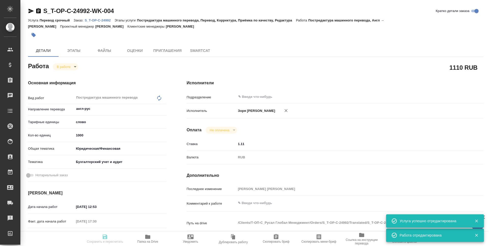
type textarea "x"
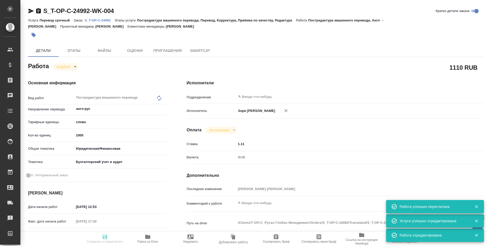
type input "inProgress"
type textarea "Постредактура машинного перевода"
type textarea "x"
type input "англ-рус"
type input "5a8b1489cc6b4906c91bfd90"
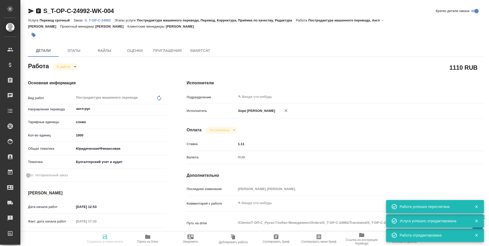
type input "1000"
type input "yr-fn"
type input "6149848a2b7be24903fd7a88"
type input "01.09.2025 12:53"
type input "10.09.2025 17:30"
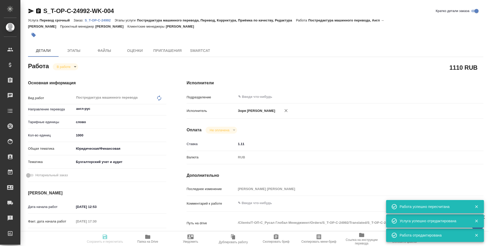
type input "12.10.2025 12:00"
type input "13.10.2025 11:30"
type input "notPayed"
type input "1.11"
type input "RUB"
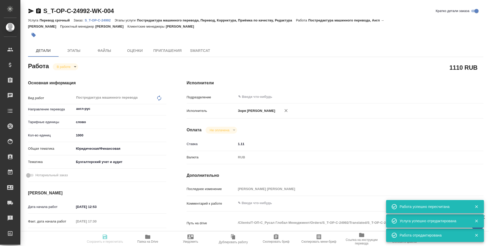
type input "Зоря Татьяна"
type textarea "x"
type textarea "/Clients/Т-ОП-С_Русал Глобал Менеджмент/Orders/S_T-OP-C-24992/Translated/S_T-OP…"
type textarea "x"
type input "S_T-OP-C-24992"
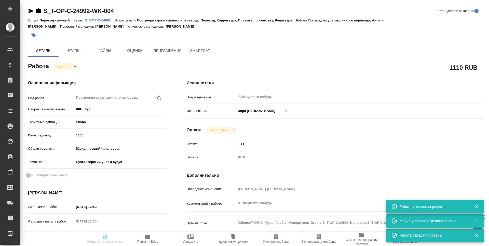
type input "Т-ОП-С-46606"
type input "Перевод срочный"
type input "Постредактура машинного перевода, Перевод, Корректура, Приёмка по качеству, Ред…"
type input "Горленко Юлия"
type input "[PERSON_NAME]"
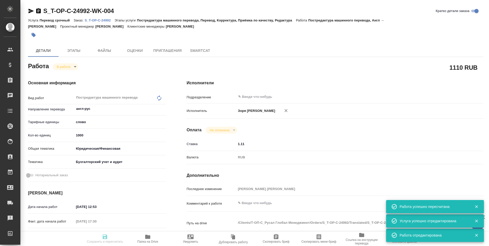
type input "/Clients/Т-ОП-С_Русал Глобал Менеджмент/Orders/S_T-OP-C-24992"
type textarea "x"
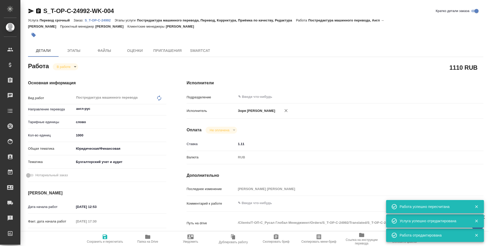
type textarea "x"
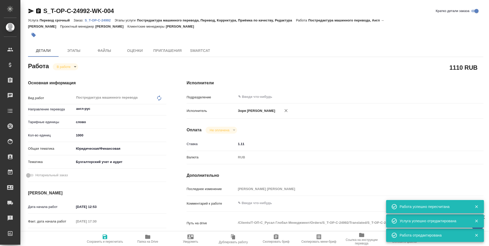
type textarea "x"
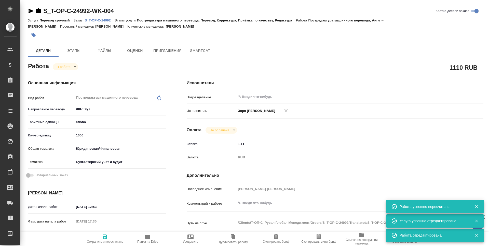
type textarea "x"
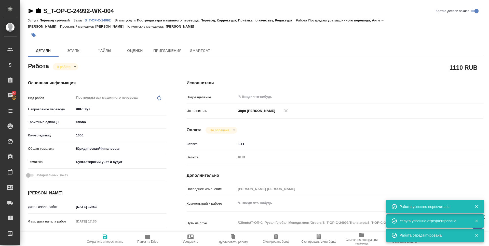
type textarea "x"
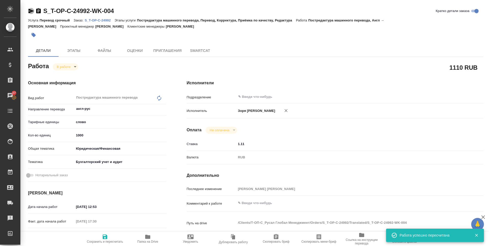
click at [31, 9] on icon "button" at bounding box center [31, 11] width 6 height 6
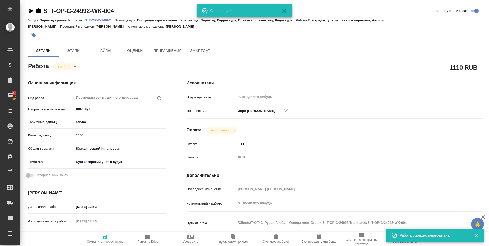
type textarea "x"
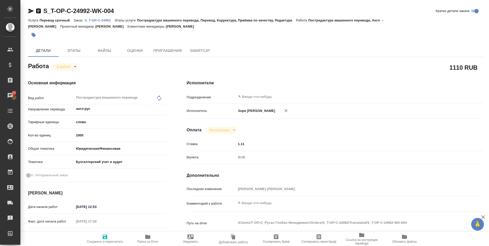
click at [62, 71] on div "Основная информация Вид работ Постредактура машинного перевода x ​ Направление …" at bounding box center [97, 179] width 159 height 218
click at [63, 69] on body "🙏 .cls-1 fill:#fff; AWATERA Zoria Tatiana Клиенты Спецификации Заказы 27 Чаты T…" at bounding box center [244, 123] width 489 height 246
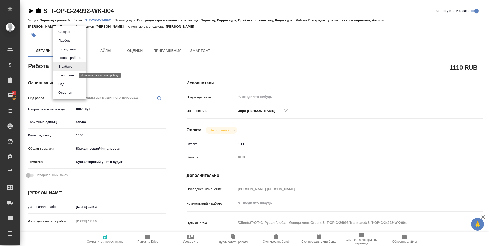
click at [63, 74] on button "Выполнен" at bounding box center [66, 75] width 19 height 6
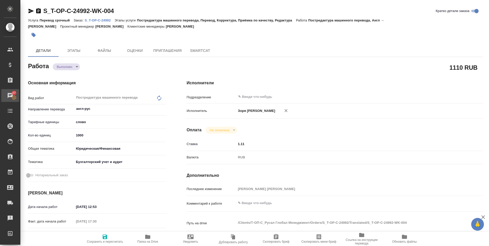
type textarea "x"
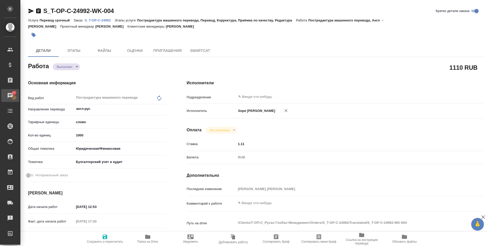
type textarea "x"
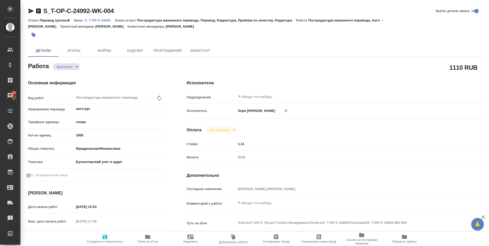
type textarea "x"
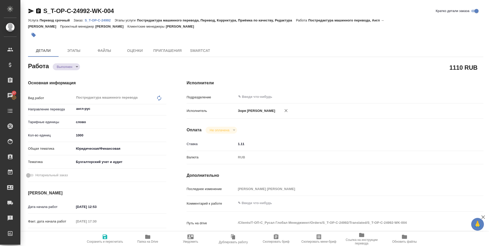
type textarea "x"
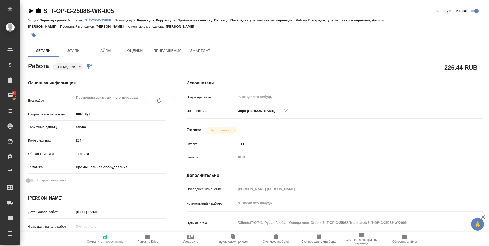
click at [65, 67] on body "🙏 .cls-1 fill:#fff; AWATERA [PERSON_NAME] Спецификации Заказы 27 Чаты Todo Прое…" at bounding box center [244, 123] width 489 height 246
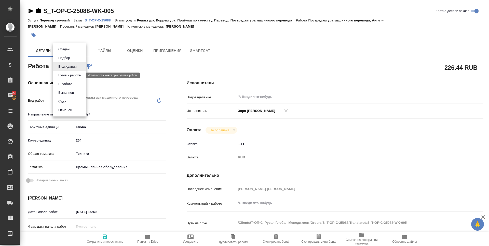
click at [66, 73] on button "Готов к работе" at bounding box center [69, 75] width 25 height 6
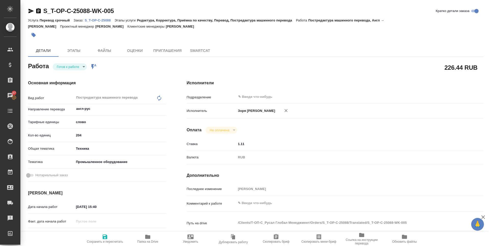
type textarea "x"
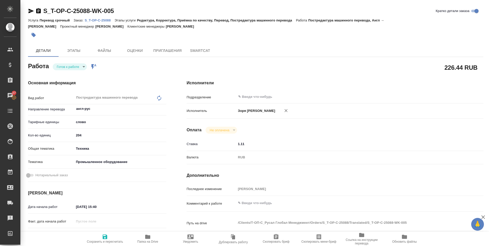
type textarea "x"
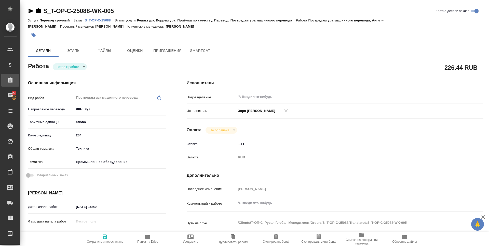
type textarea "x"
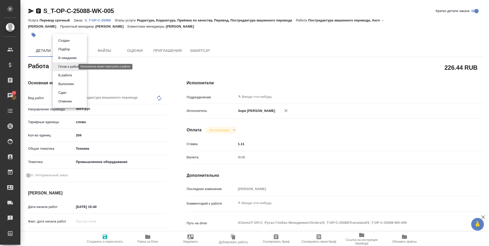
click at [60, 66] on body "🙏 .cls-1 fill:#fff; AWATERA [PERSON_NAME] Спецификации Заказы 27 Чаты Todo Прое…" at bounding box center [244, 123] width 489 height 246
click at [63, 72] on li "В работе" at bounding box center [70, 75] width 34 height 9
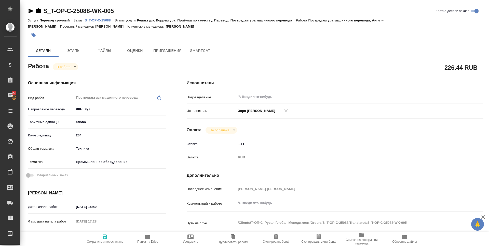
type textarea "x"
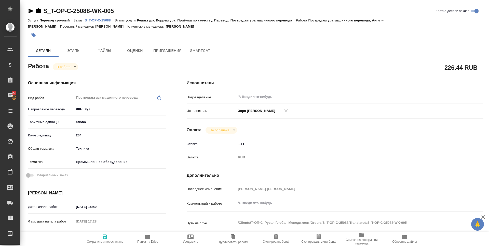
scroll to position [197, 0]
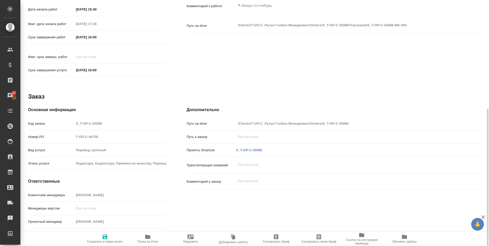
type textarea "x"
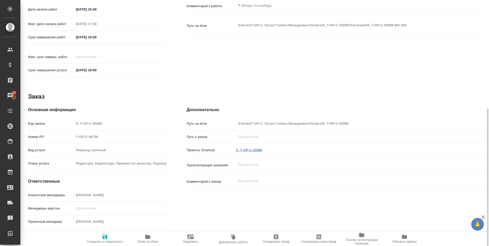
click at [246, 148] on link "S_T-OP-C-25088" at bounding box center [249, 150] width 26 height 4
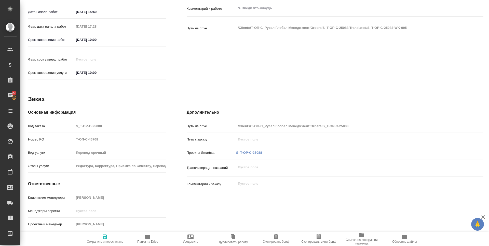
scroll to position [0, 0]
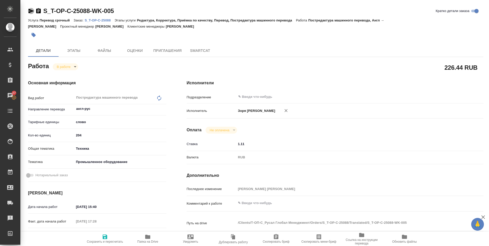
click at [30, 10] on icon "button" at bounding box center [31, 11] width 5 height 5
type textarea "x"
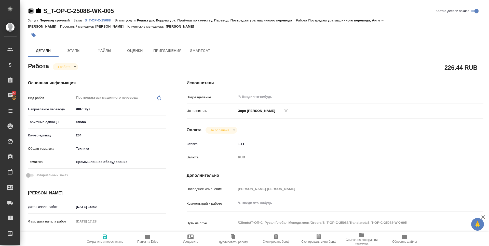
type textarea "x"
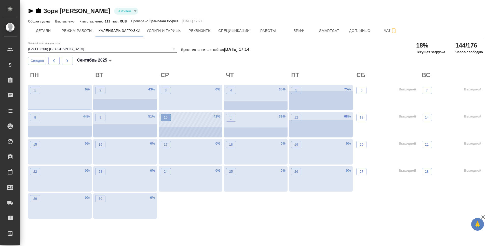
click at [167, 119] on p "10" at bounding box center [166, 117] width 4 height 5
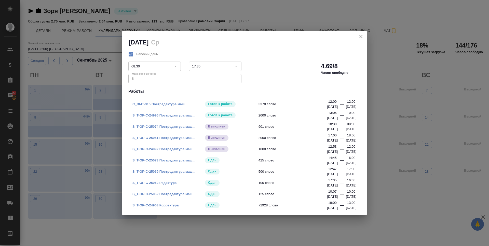
click at [361, 33] on button "close" at bounding box center [361, 37] width 8 height 8
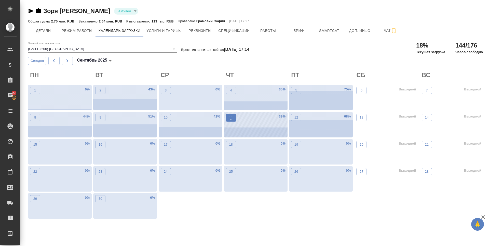
click at [229, 120] on span "11 •" at bounding box center [231, 117] width 5 height 7
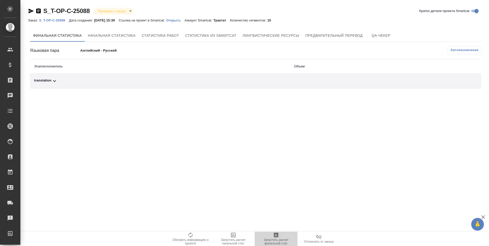
click at [283, 237] on span "Запустить расчет финальной стат." at bounding box center [276, 237] width 37 height 13
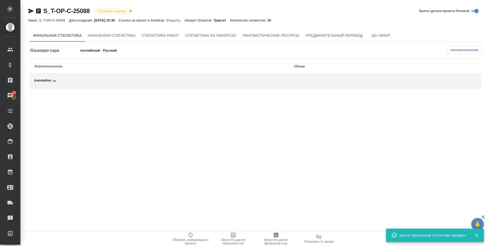
click at [43, 83] on div "translation" at bounding box center [160, 81] width 252 height 6
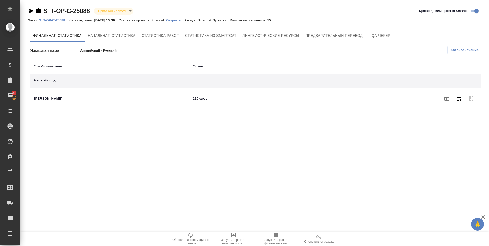
click at [458, 101] on button "button" at bounding box center [459, 98] width 12 height 12
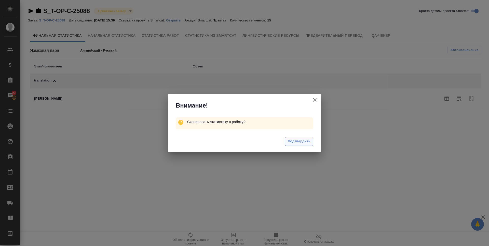
click at [303, 143] on span "Подтвердить" at bounding box center [299, 141] width 23 height 6
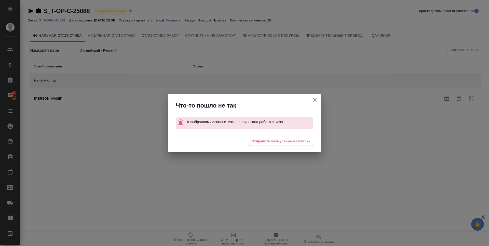
click at [303, 143] on span "Отправить нахмуренный смайлик" at bounding box center [281, 141] width 59 height 6
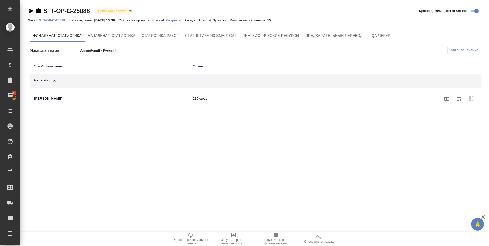
click at [446, 98] on body "🙏 .cls-1 fill:#fff; AWATERA [PERSON_NAME] Спецификации Заказы 27 Чаты Todo Прое…" at bounding box center [244, 123] width 489 height 246
click at [446, 98] on icon "button" at bounding box center [447, 98] width 5 height 4
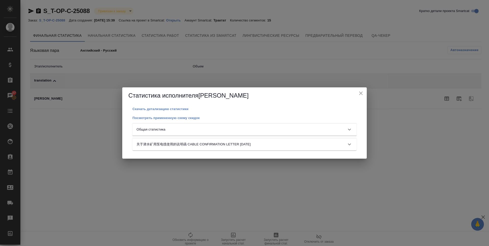
click at [226, 132] on div "Общая статистика" at bounding box center [245, 129] width 224 height 12
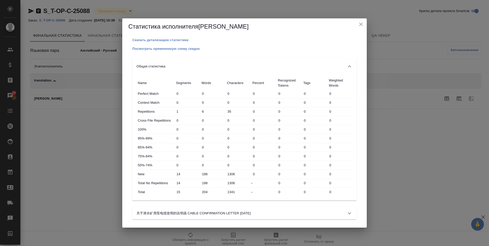
click at [361, 25] on icon "close" at bounding box center [361, 24] width 4 height 4
